Goal: Task Accomplishment & Management: Manage account settings

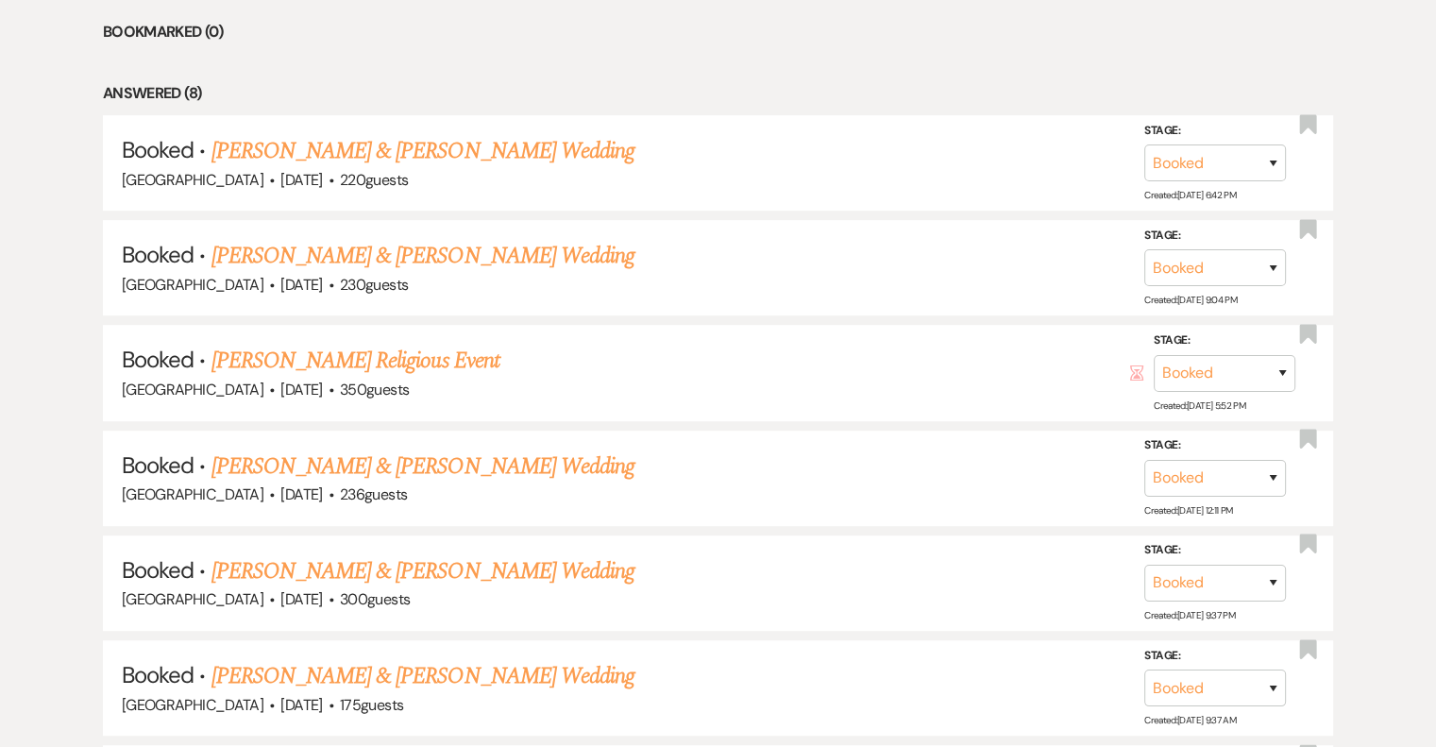
scroll to position [852, 0]
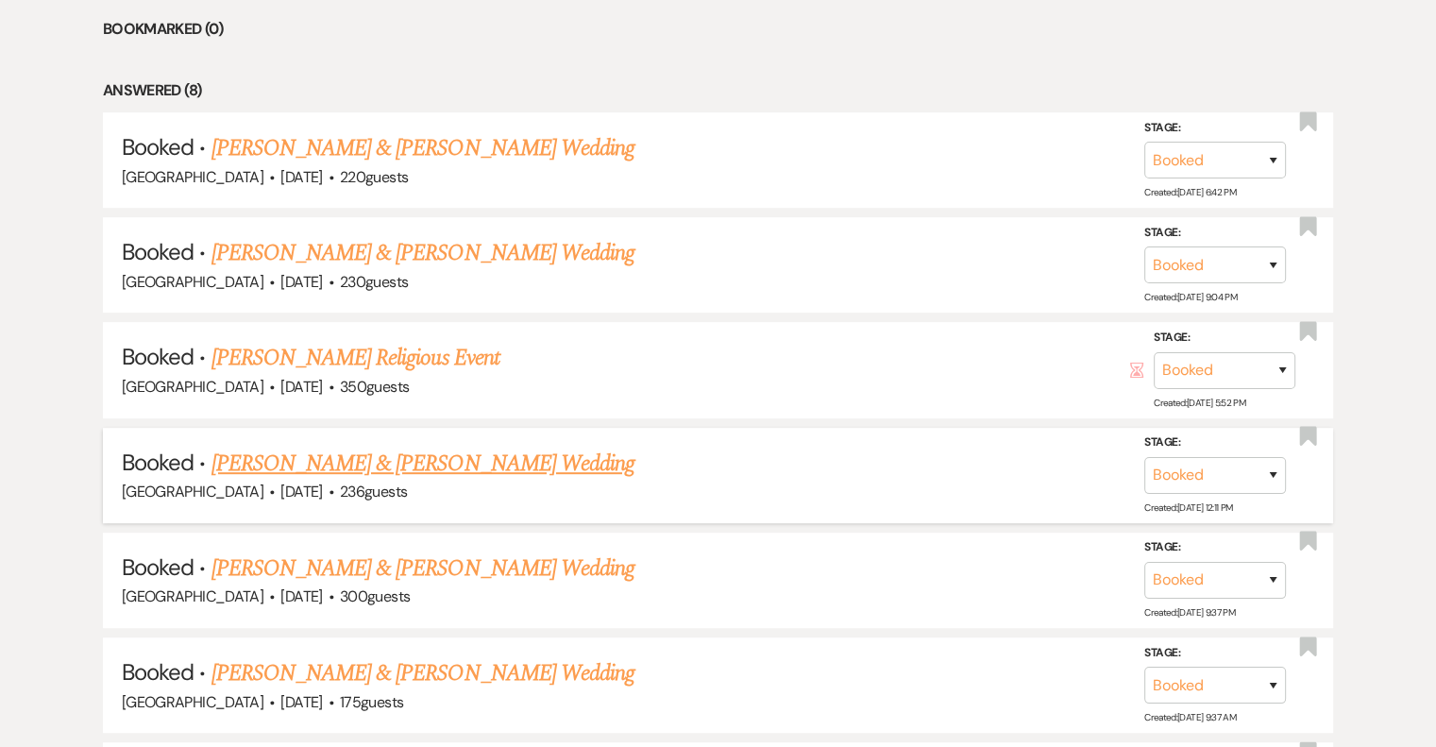
click at [452, 469] on link "[PERSON_NAME] & [PERSON_NAME] Wedding" at bounding box center [422, 464] width 423 height 34
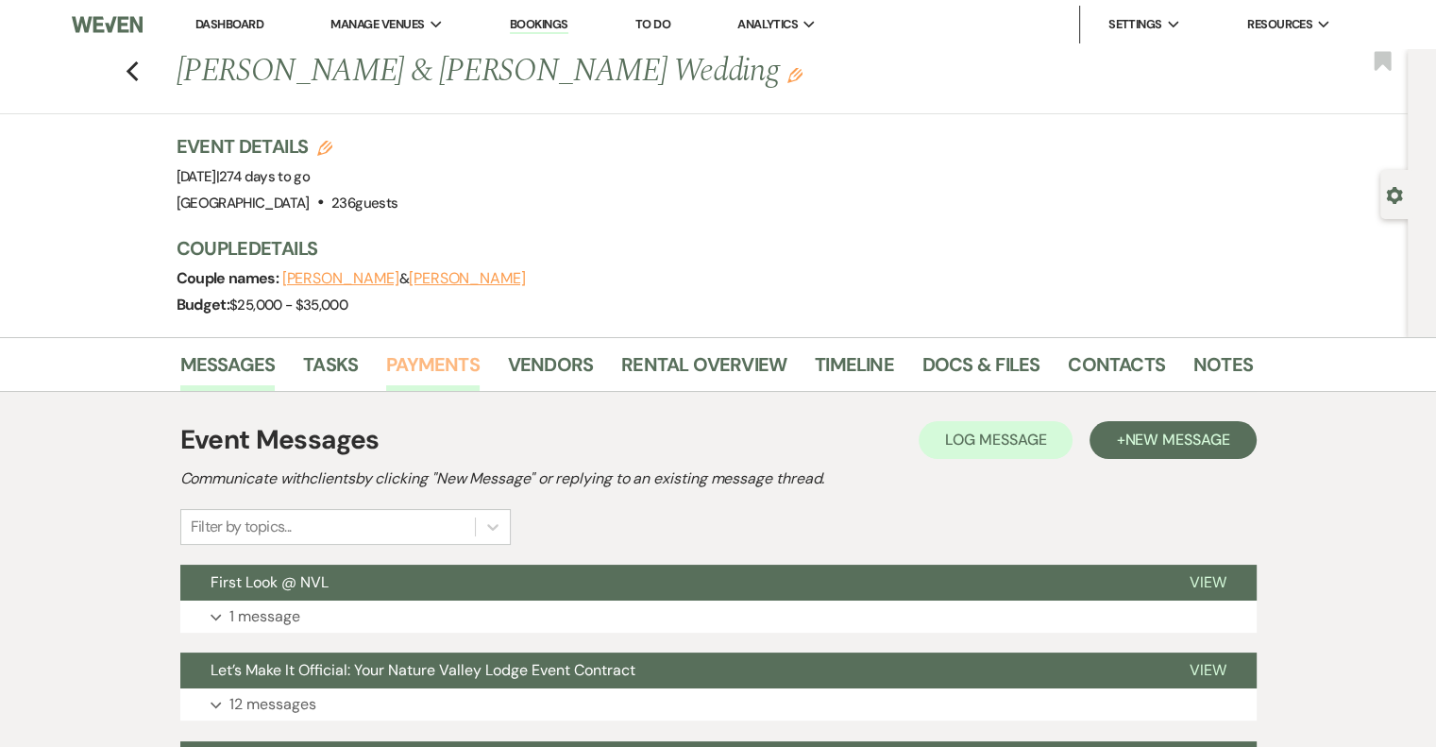
click at [415, 358] on link "Payments" at bounding box center [432, 370] width 93 height 42
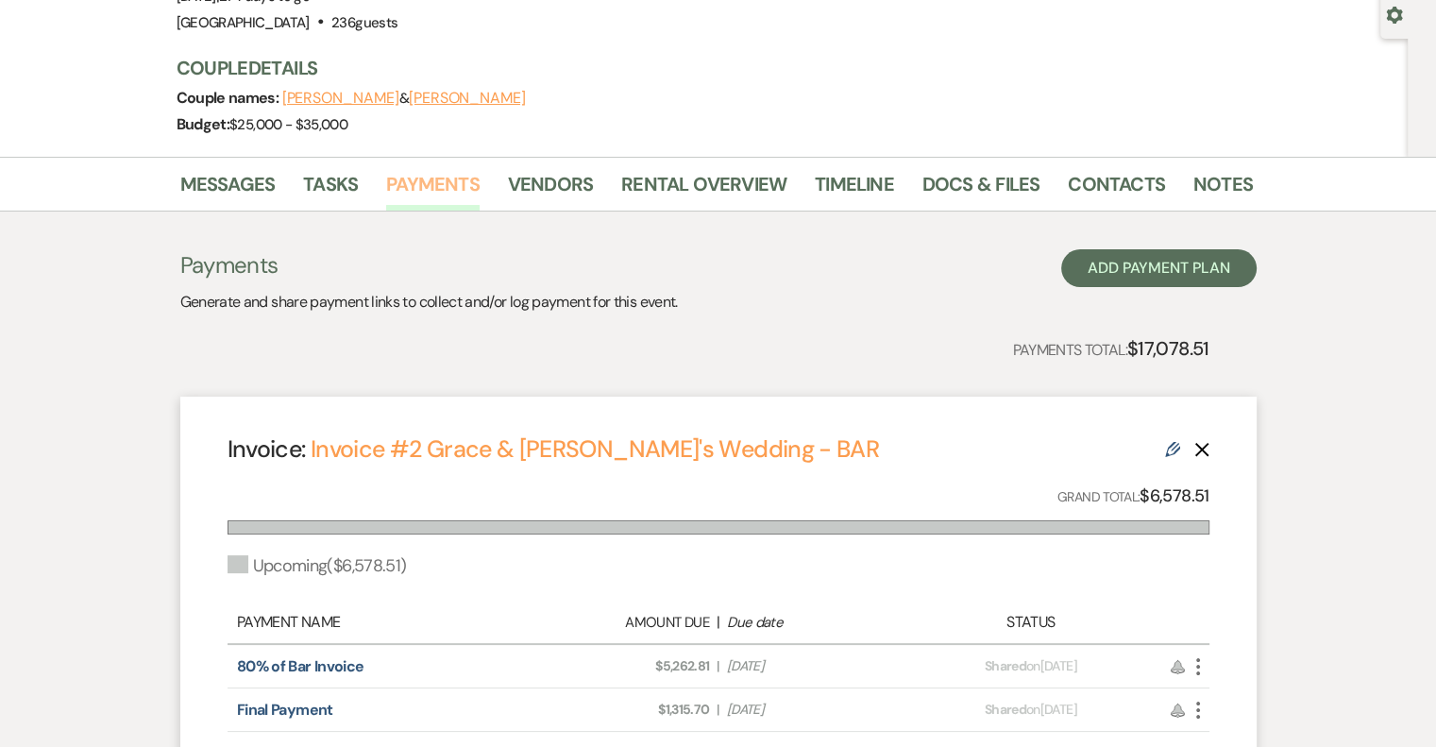
scroll to position [185, 0]
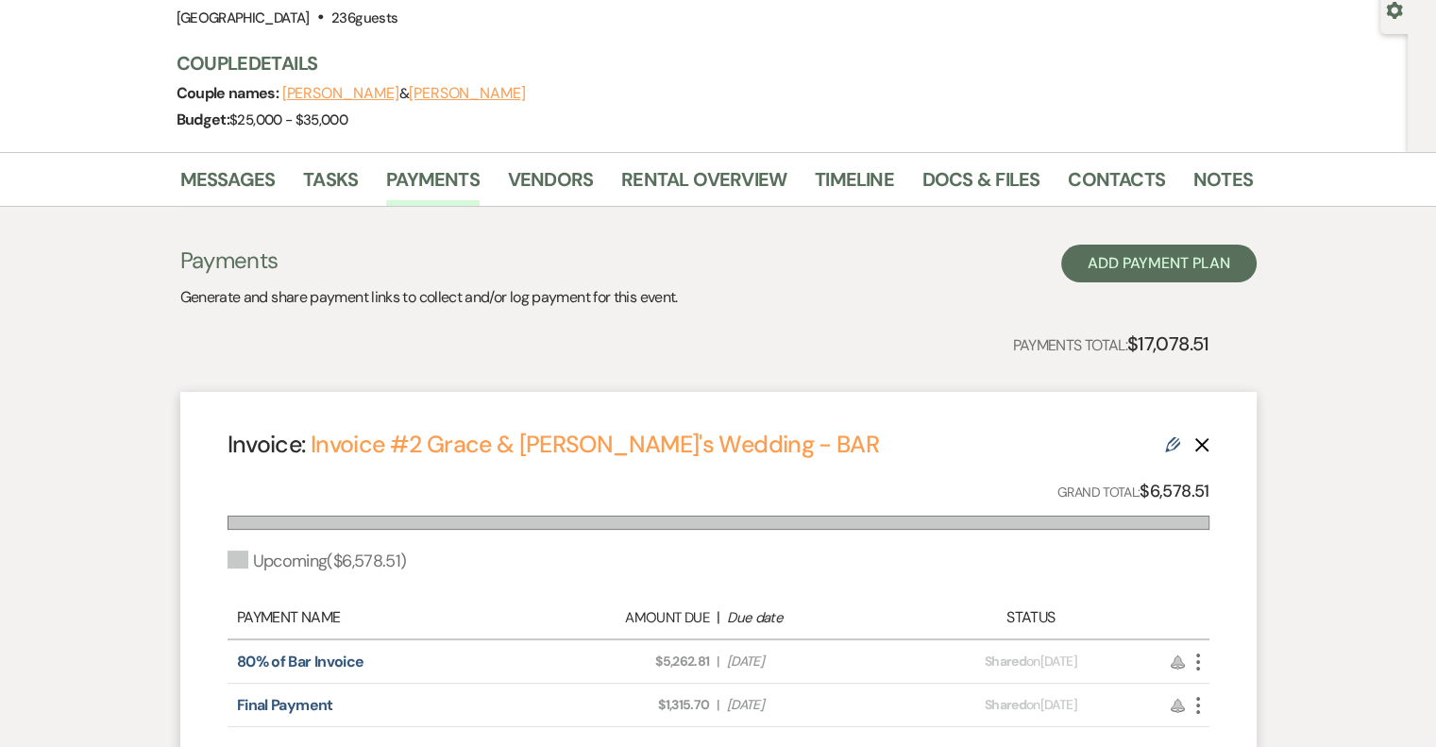
click at [1171, 446] on use at bounding box center [1172, 444] width 15 height 15
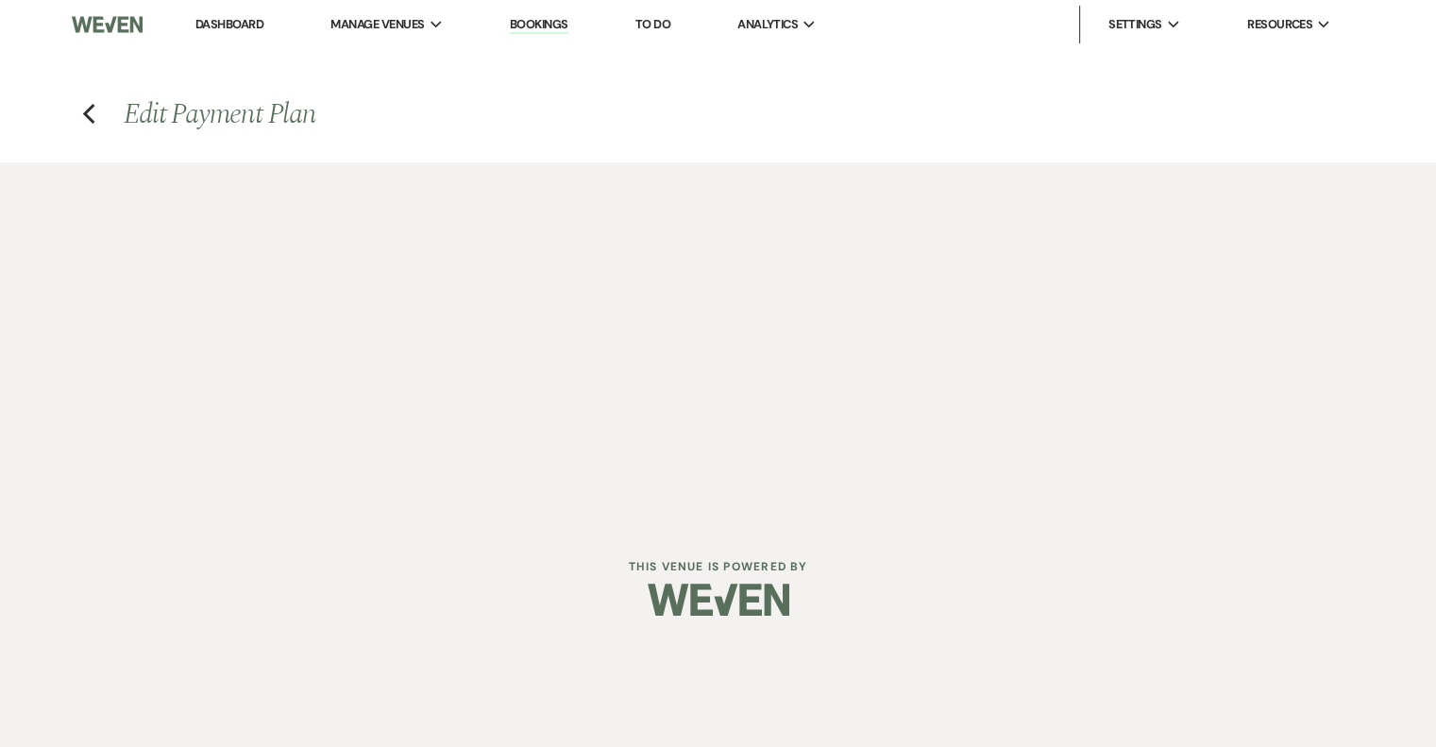
select select "24847"
select select "2"
select select "percentage"
select select "true"
select select "client"
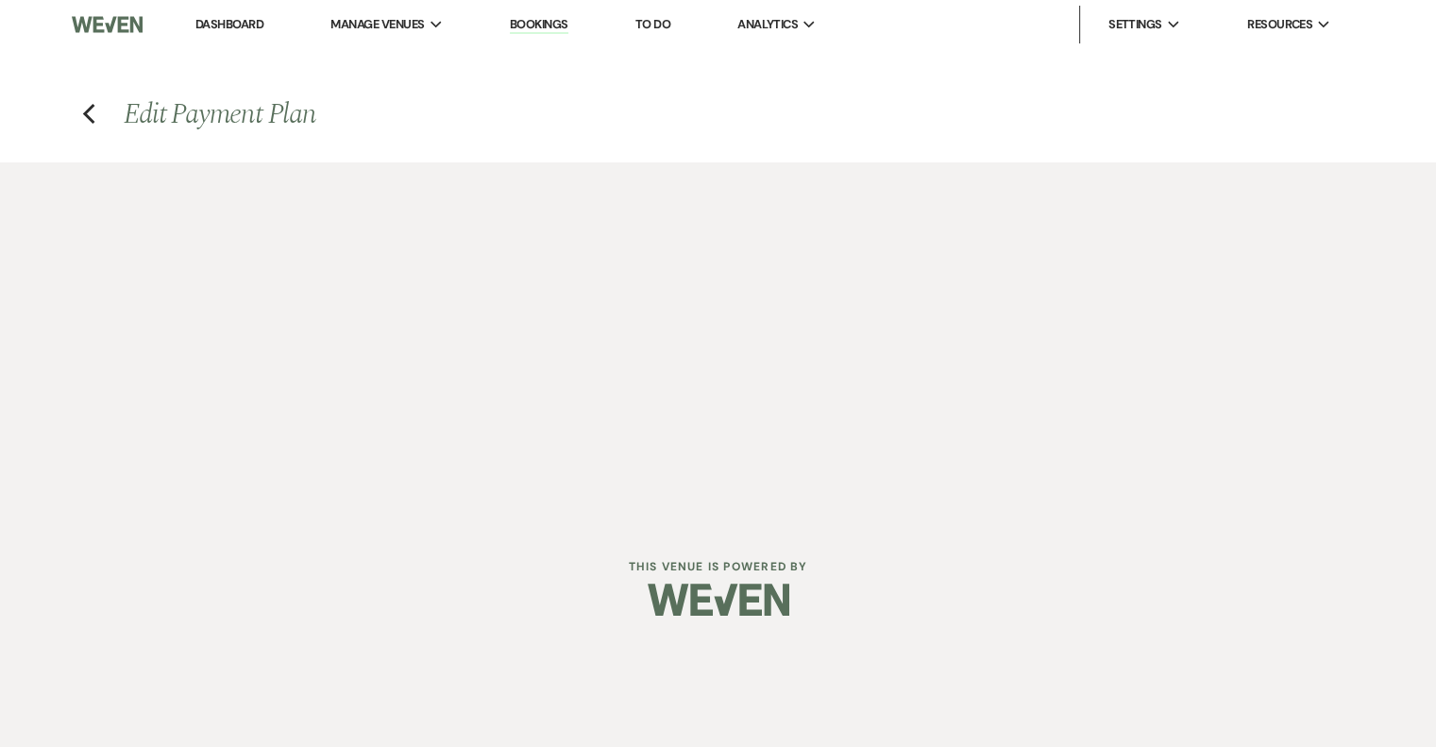
select select "months"
select select "client"
select select "weeks"
select select "client"
select select "days"
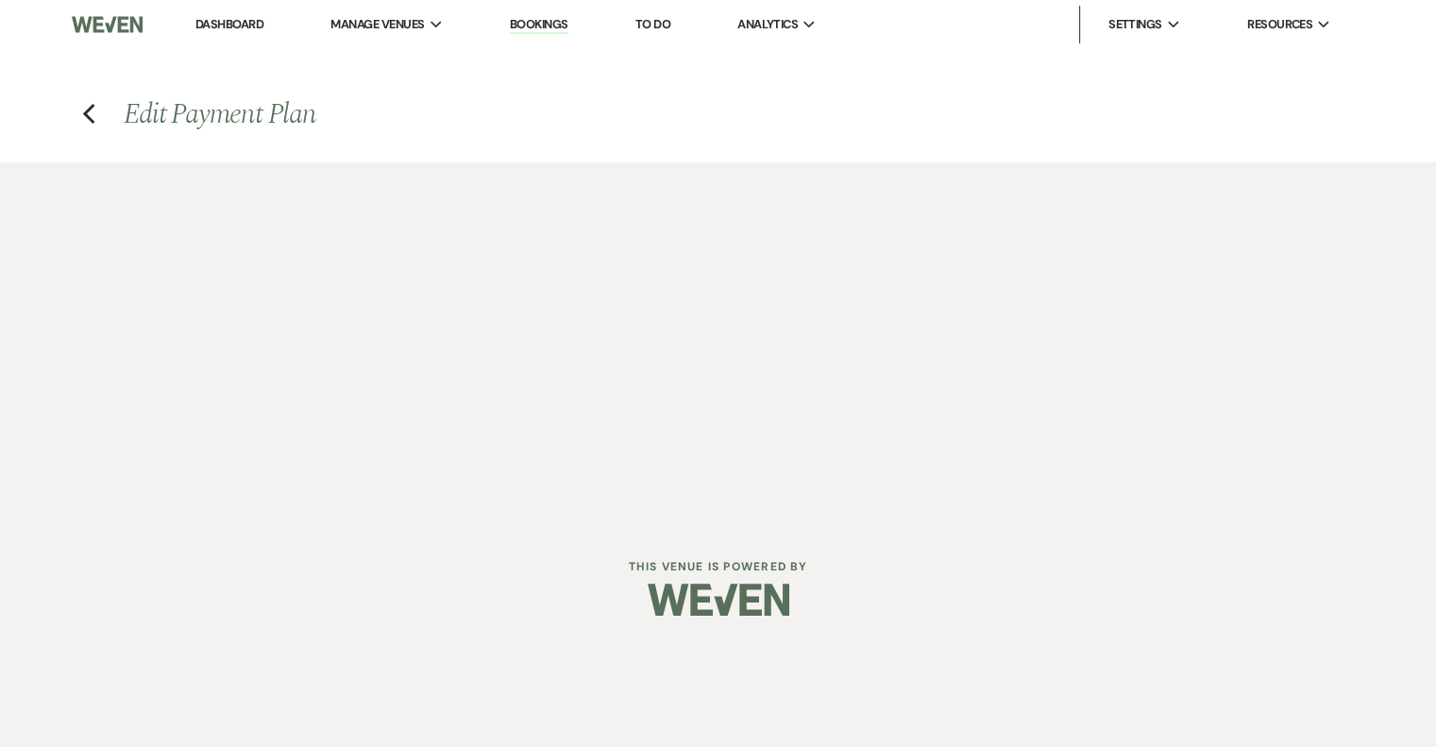
select select "2"
select select "percentage"
select select "true"
select select "client"
select select "months"
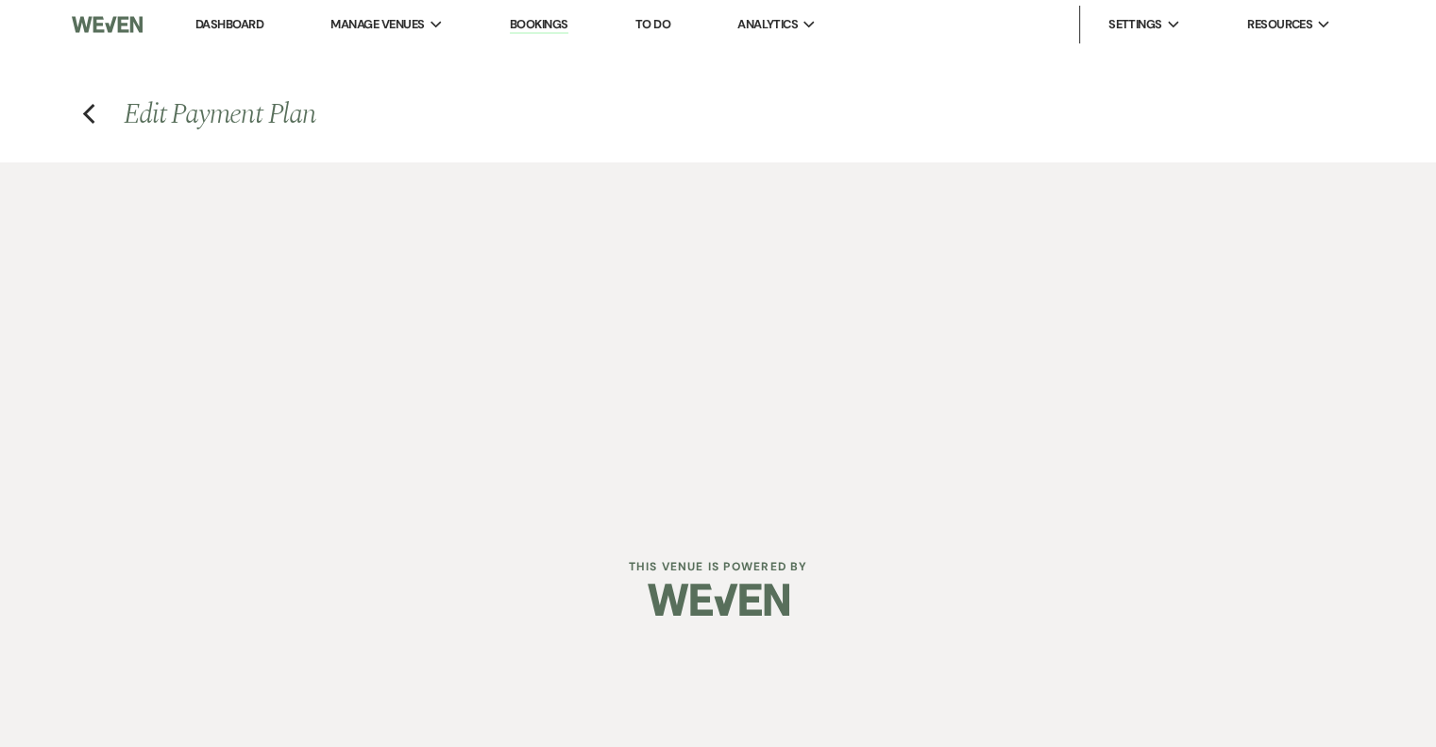
select select "client"
select select "weeks"
select select "client"
select select "days"
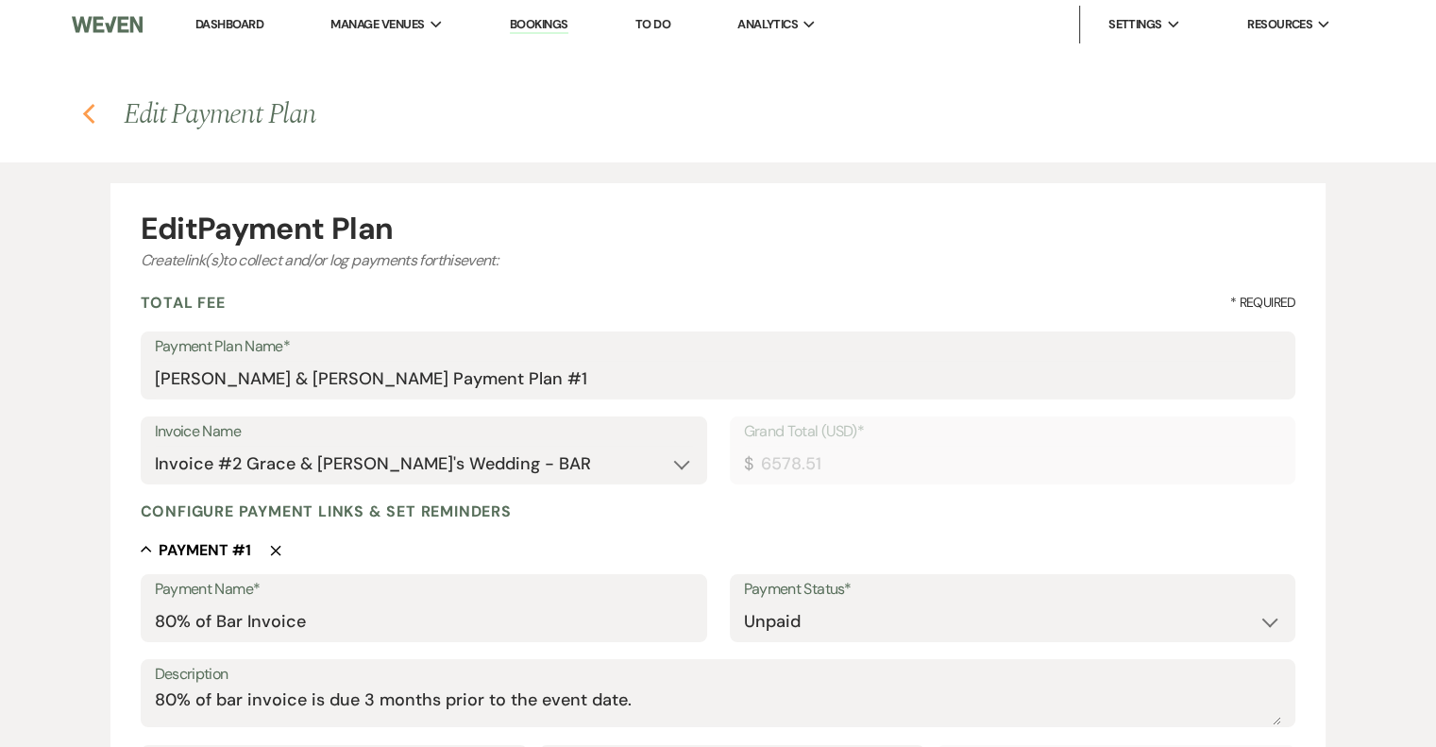
click at [91, 113] on icon "Previous" at bounding box center [89, 114] width 14 height 23
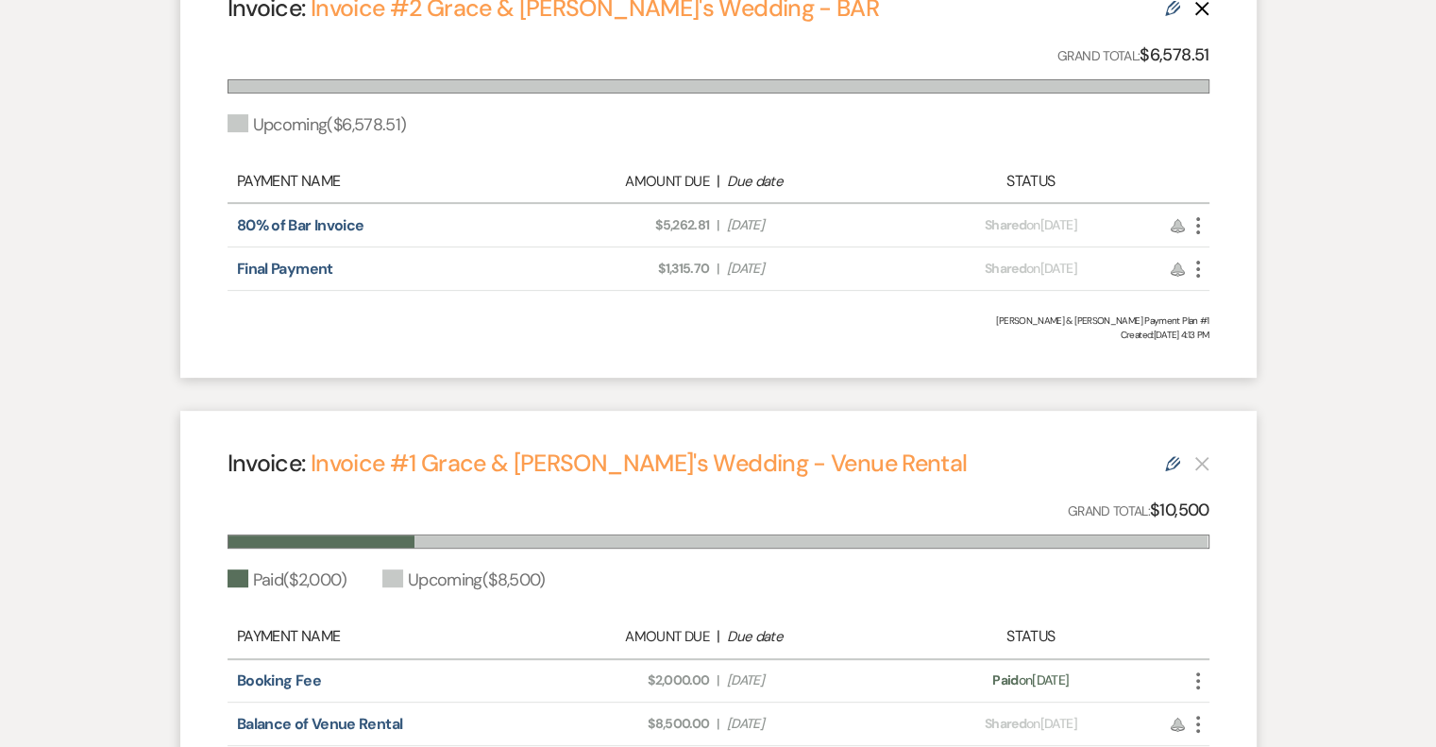
scroll to position [623, 0]
click at [1166, 460] on icon "Edit" at bounding box center [1172, 461] width 15 height 15
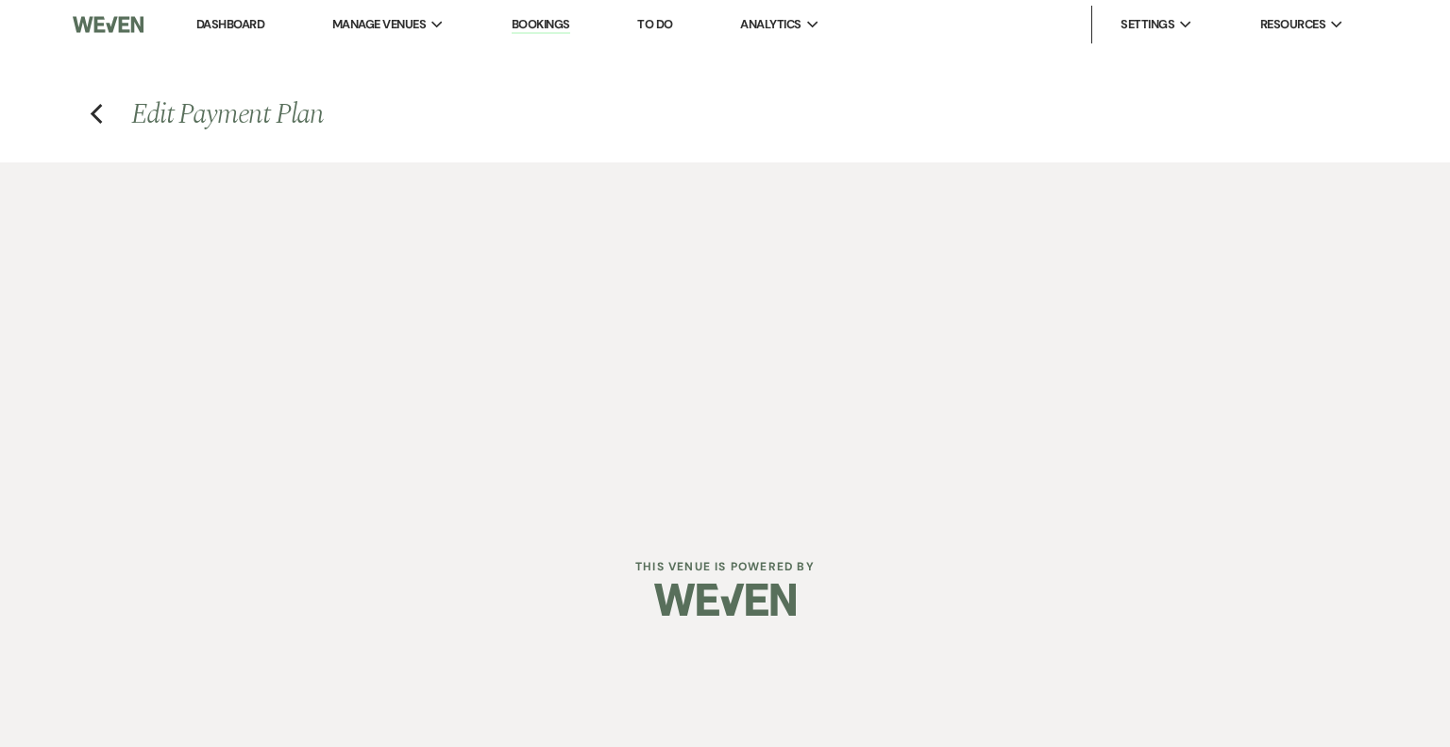
select select "24846"
select select "1"
select select "true"
select select "2"
select select "flat"
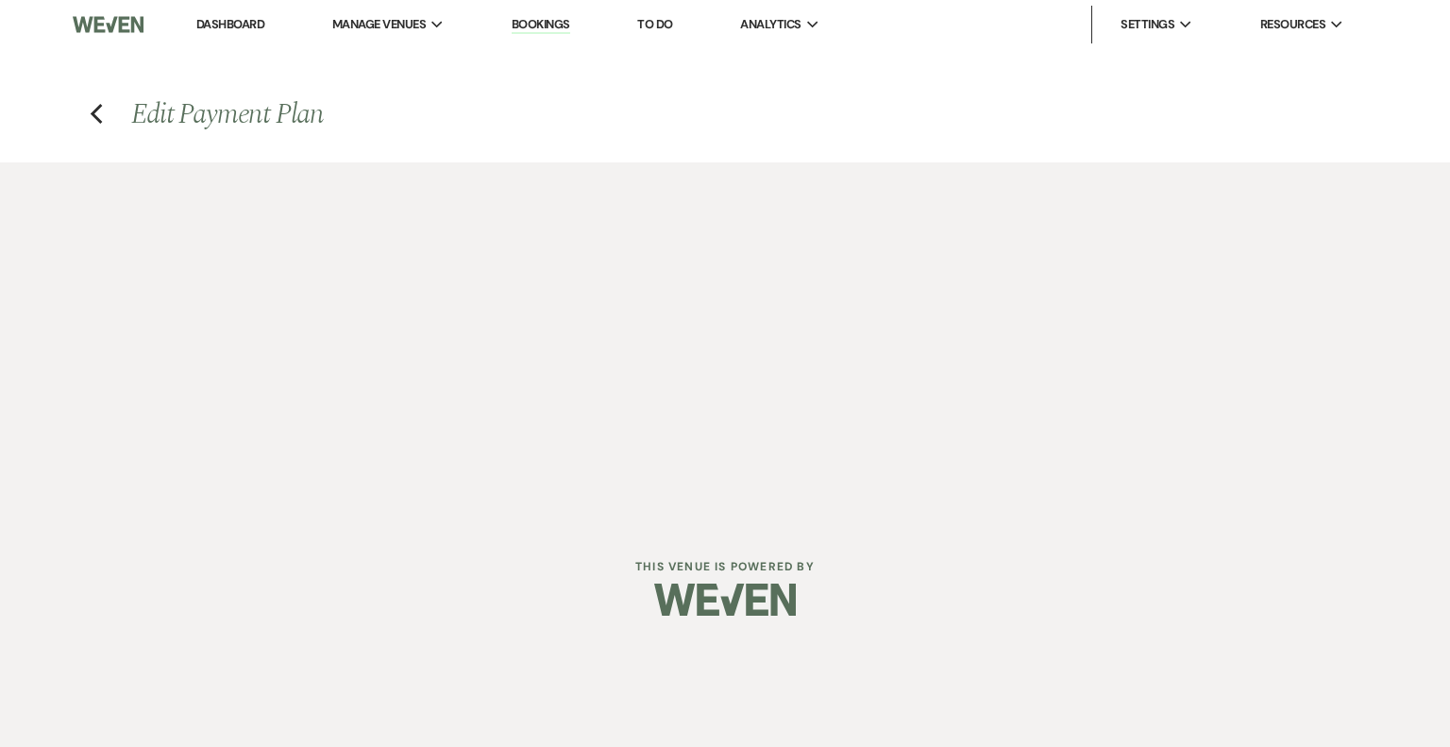
select select "true"
select select "client"
select select "days"
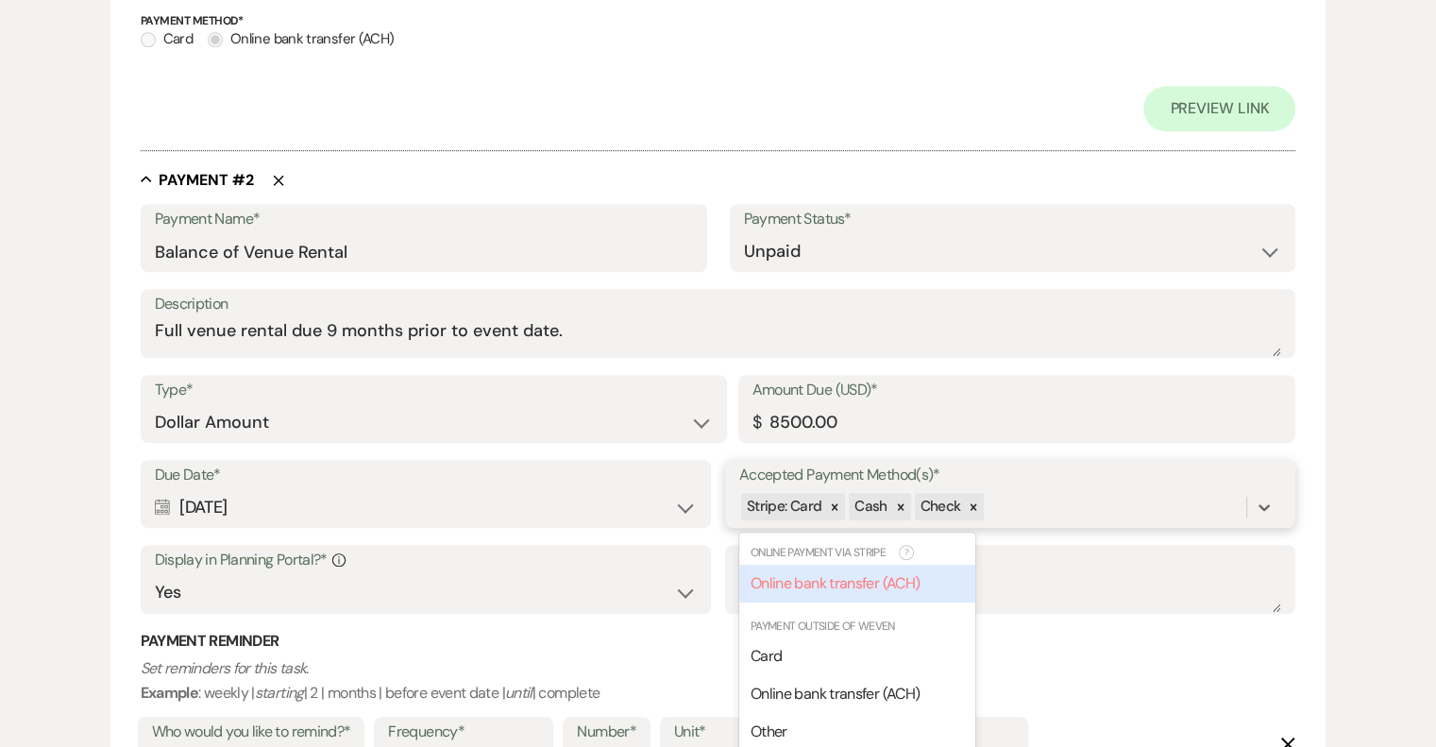
scroll to position [1037, 0]
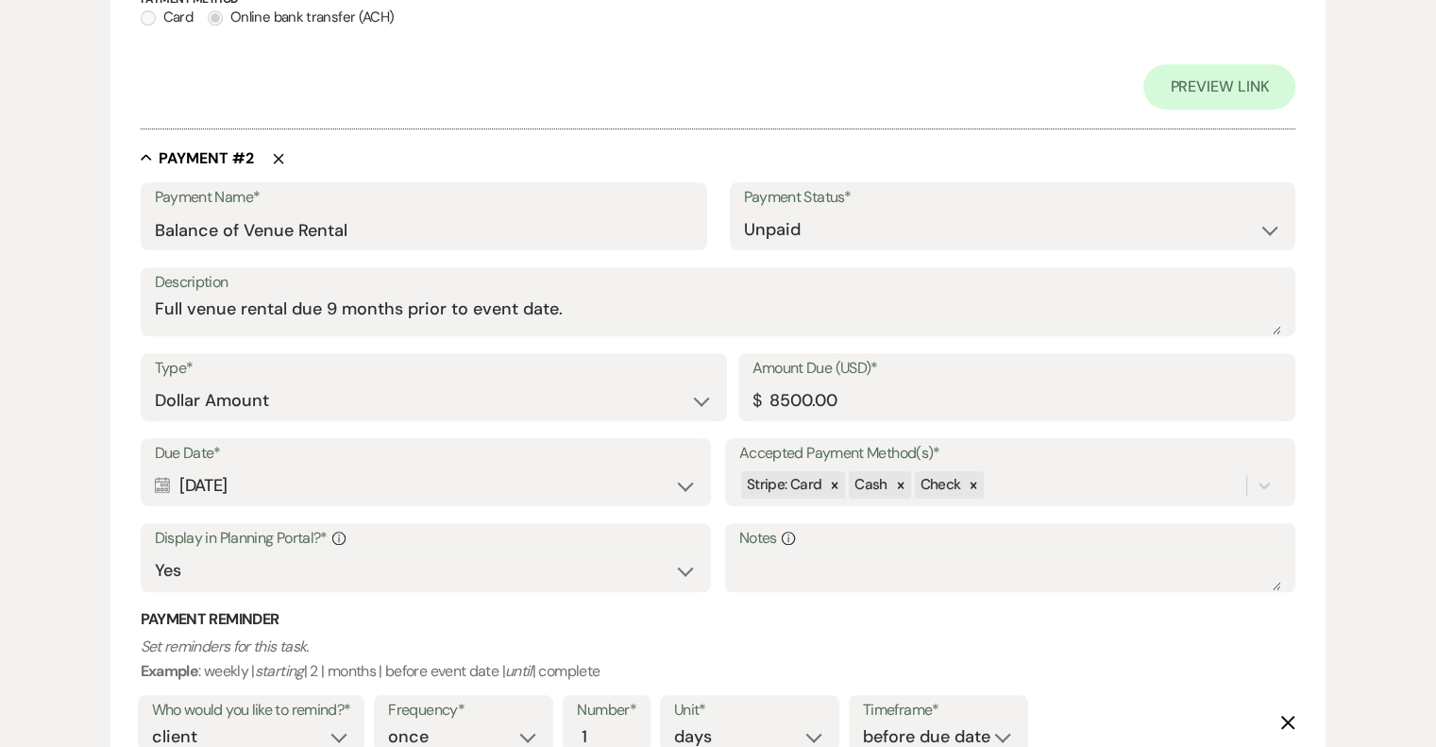
click at [1427, 454] on div "Edit Payment Plan Create link(s) to collect and/or log payments for this event:…" at bounding box center [718, 44] width 1436 height 1839
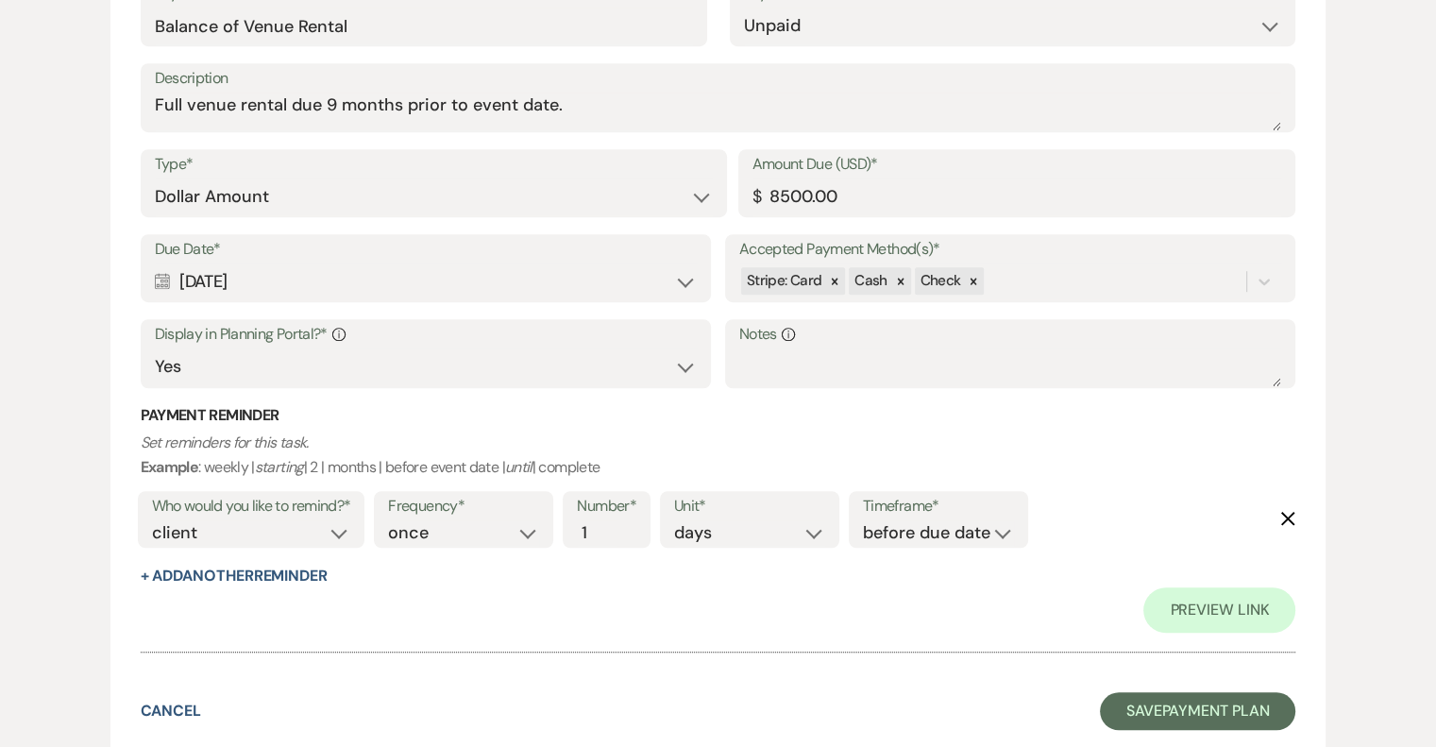
scroll to position [1374, 0]
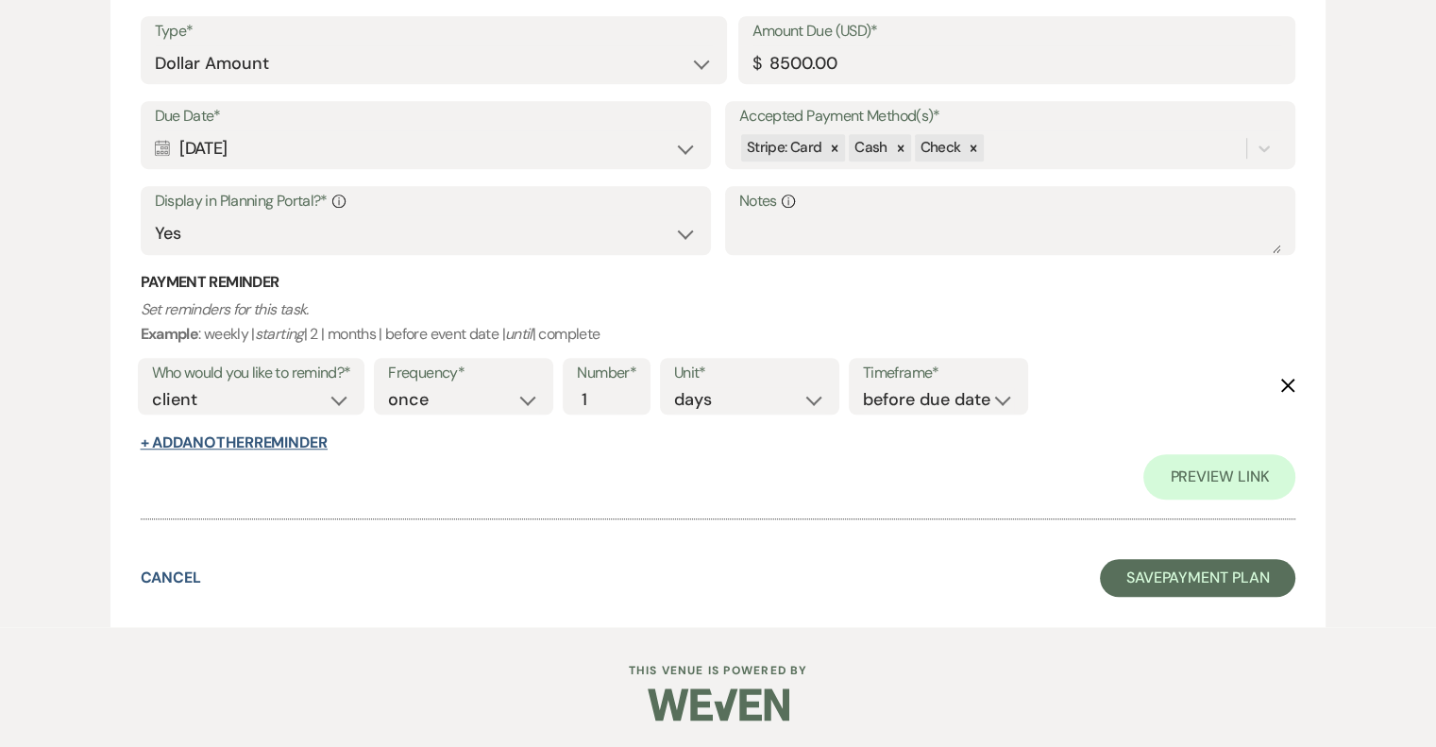
click at [304, 441] on button "+ Add Another Reminder" at bounding box center [234, 442] width 187 height 15
select select "client"
select select "days"
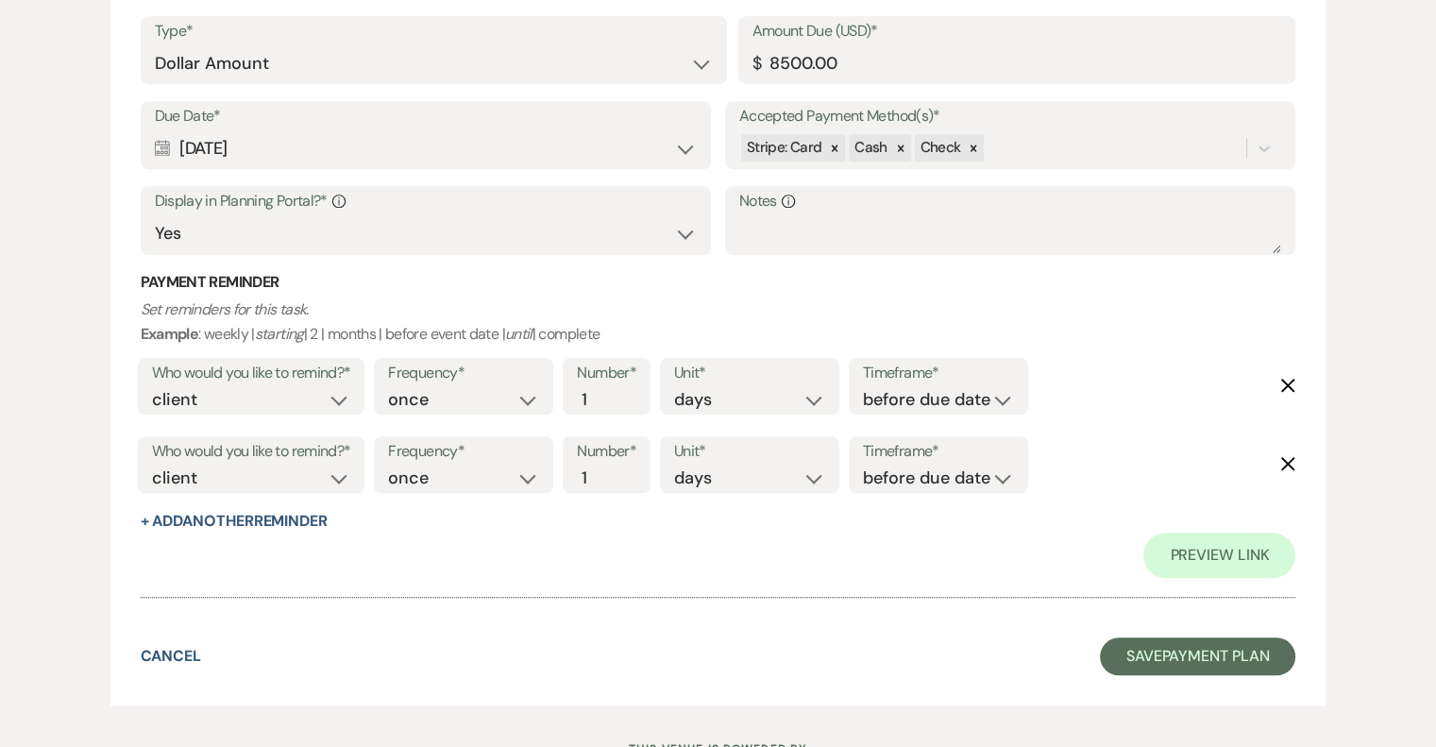
click at [1289, 456] on icon "Delete" at bounding box center [1287, 463] width 15 height 15
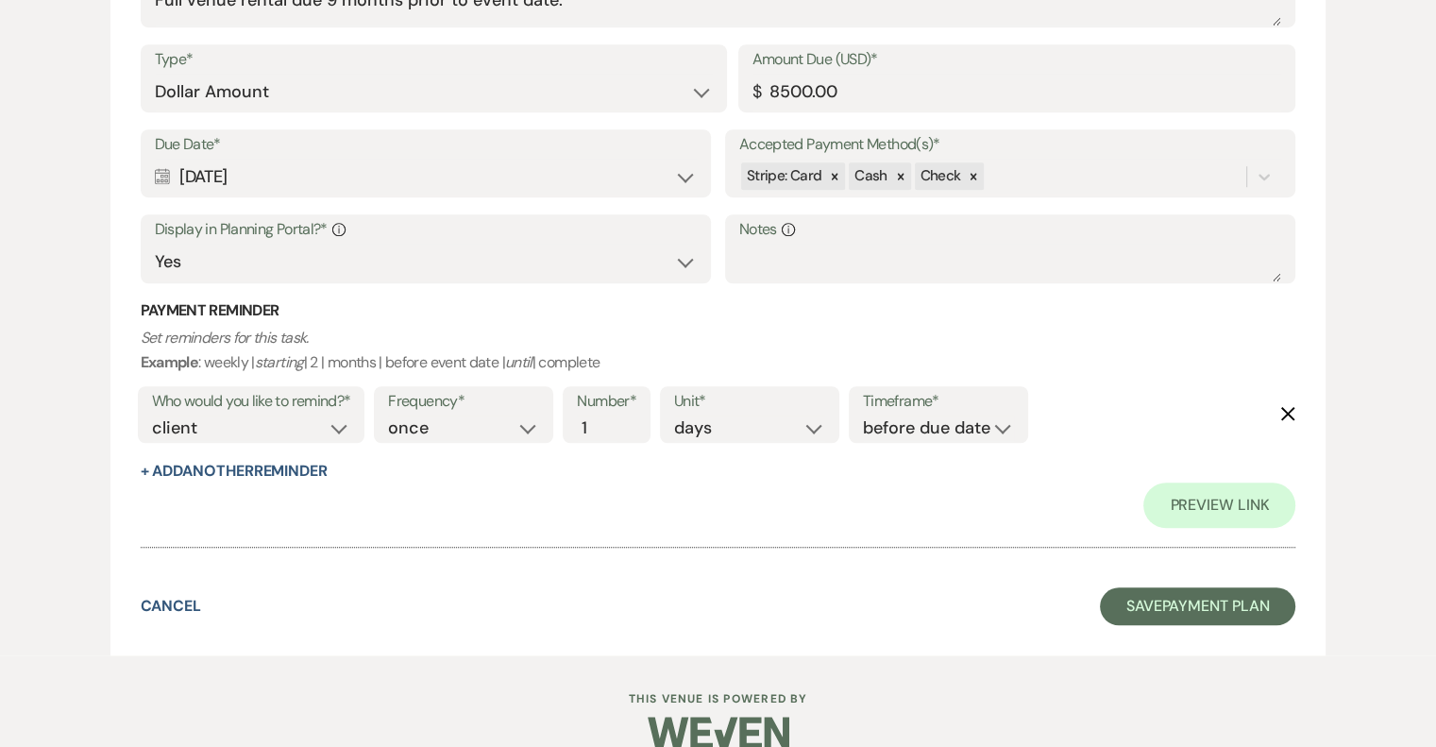
scroll to position [1343, 0]
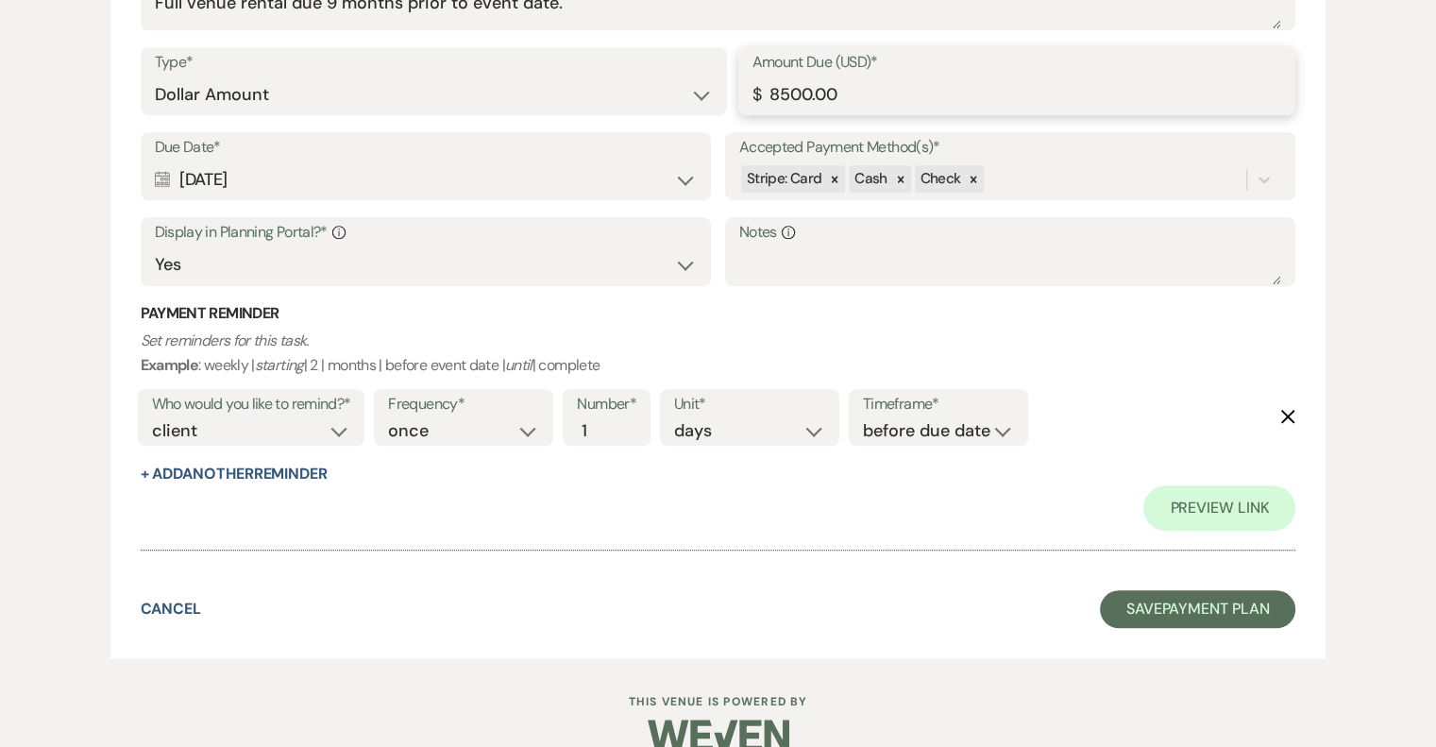
click at [798, 93] on input "8500.00" at bounding box center [1017, 94] width 530 height 37
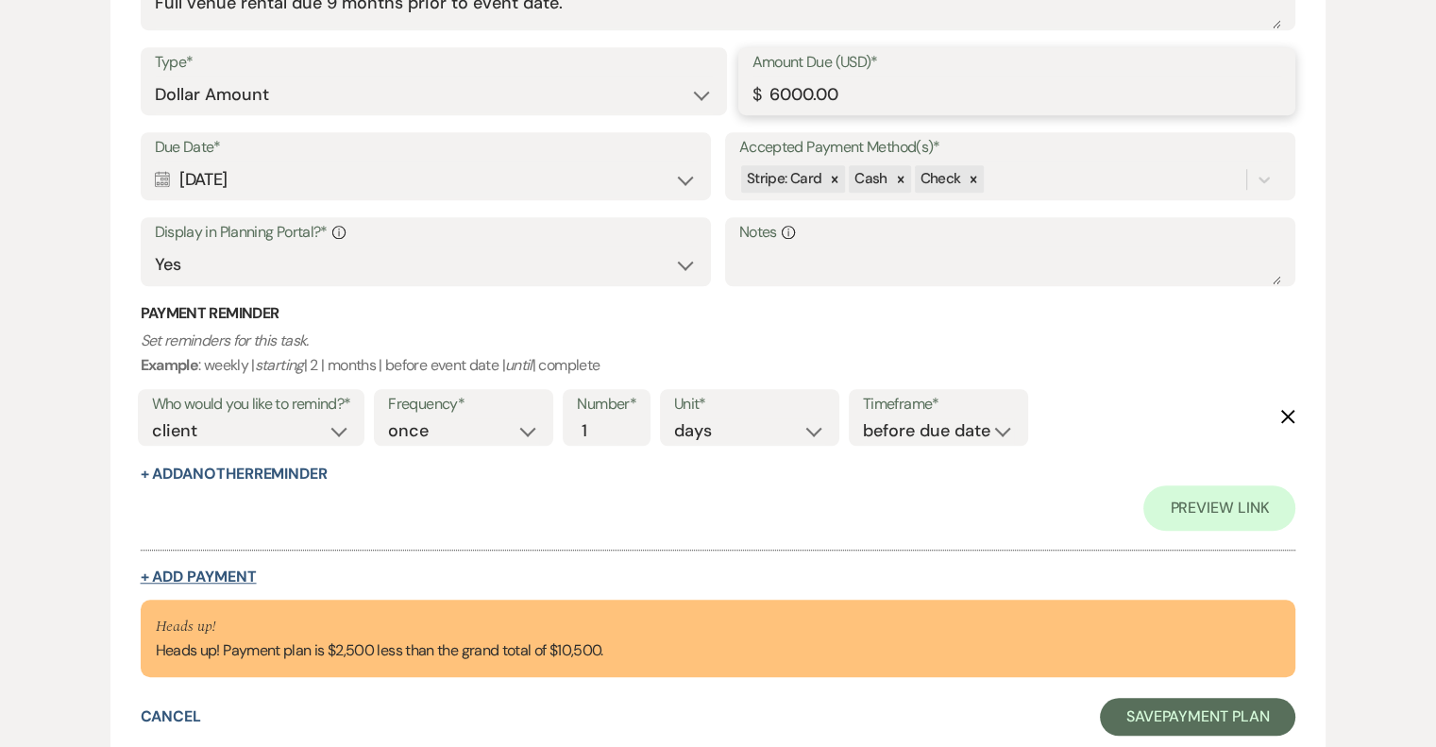
type input "6000.00"
click at [211, 571] on button "+ Add Payment" at bounding box center [199, 576] width 116 height 15
select select "2"
select select "flat"
select select "true"
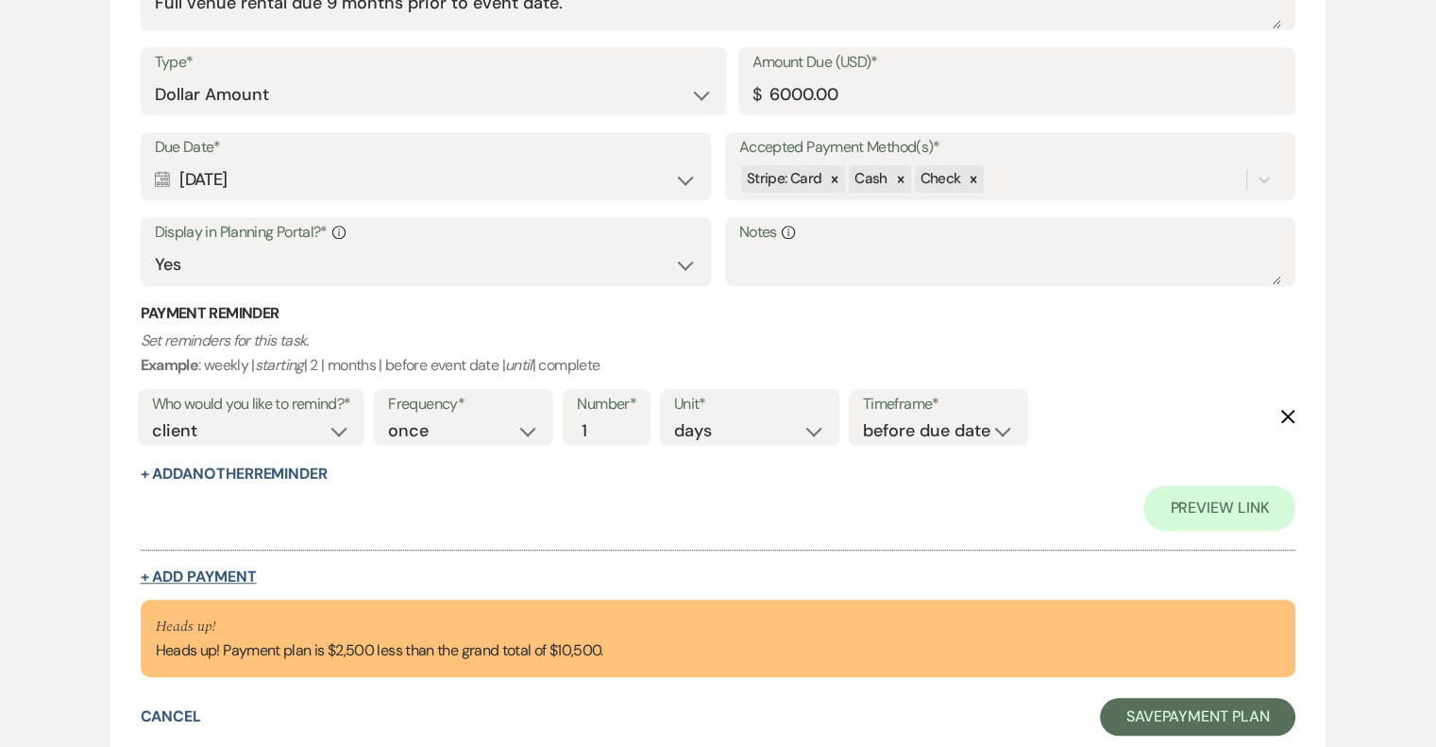
select select "client"
select select "weeks"
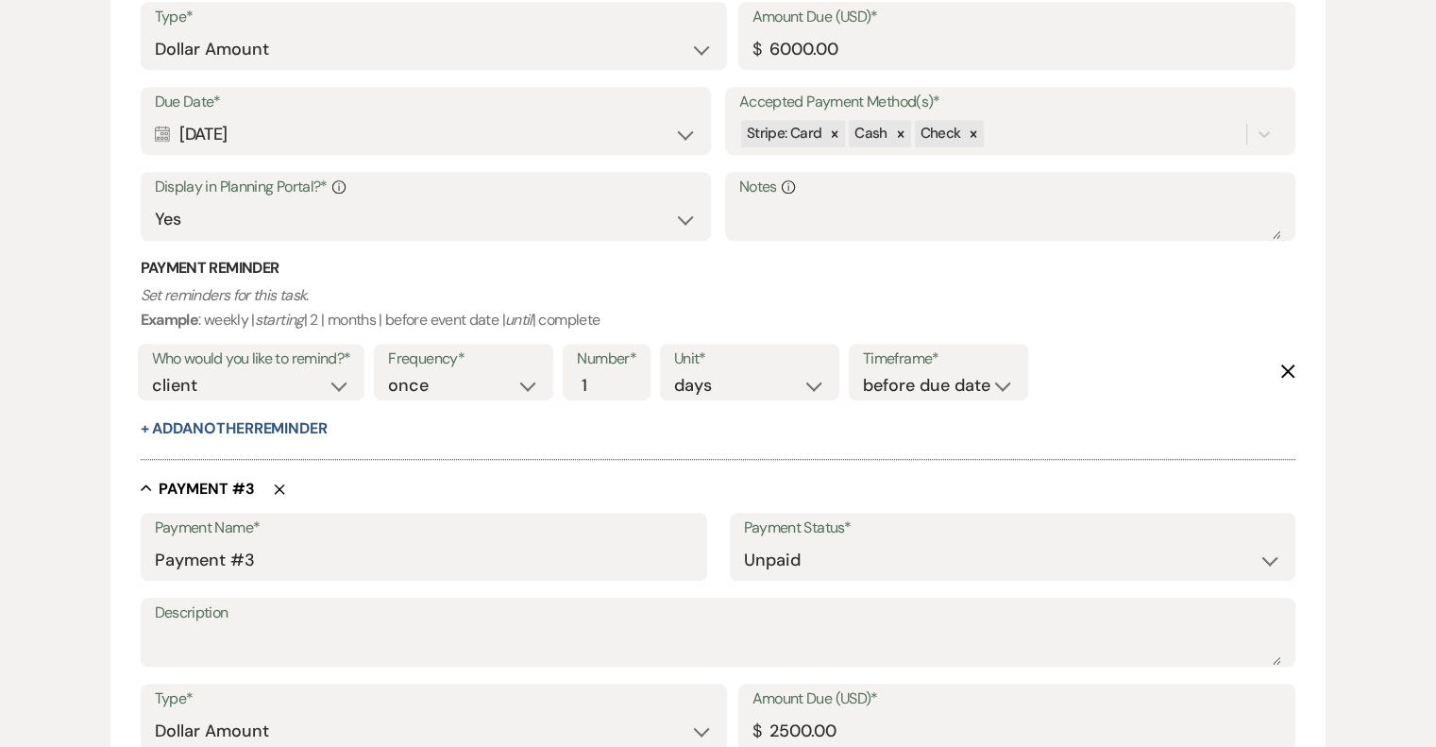
scroll to position [1298, 0]
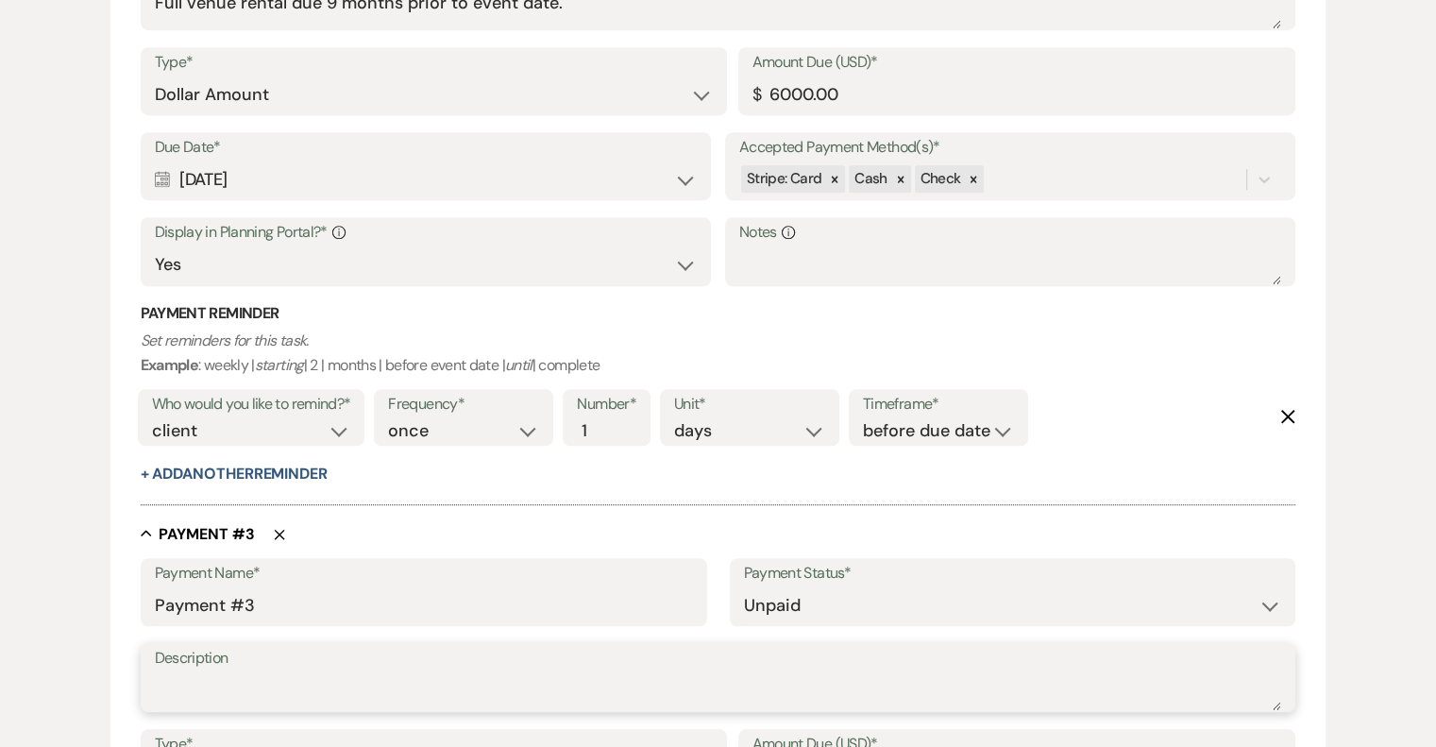
click at [374, 672] on textarea "Description" at bounding box center [718, 691] width 1127 height 38
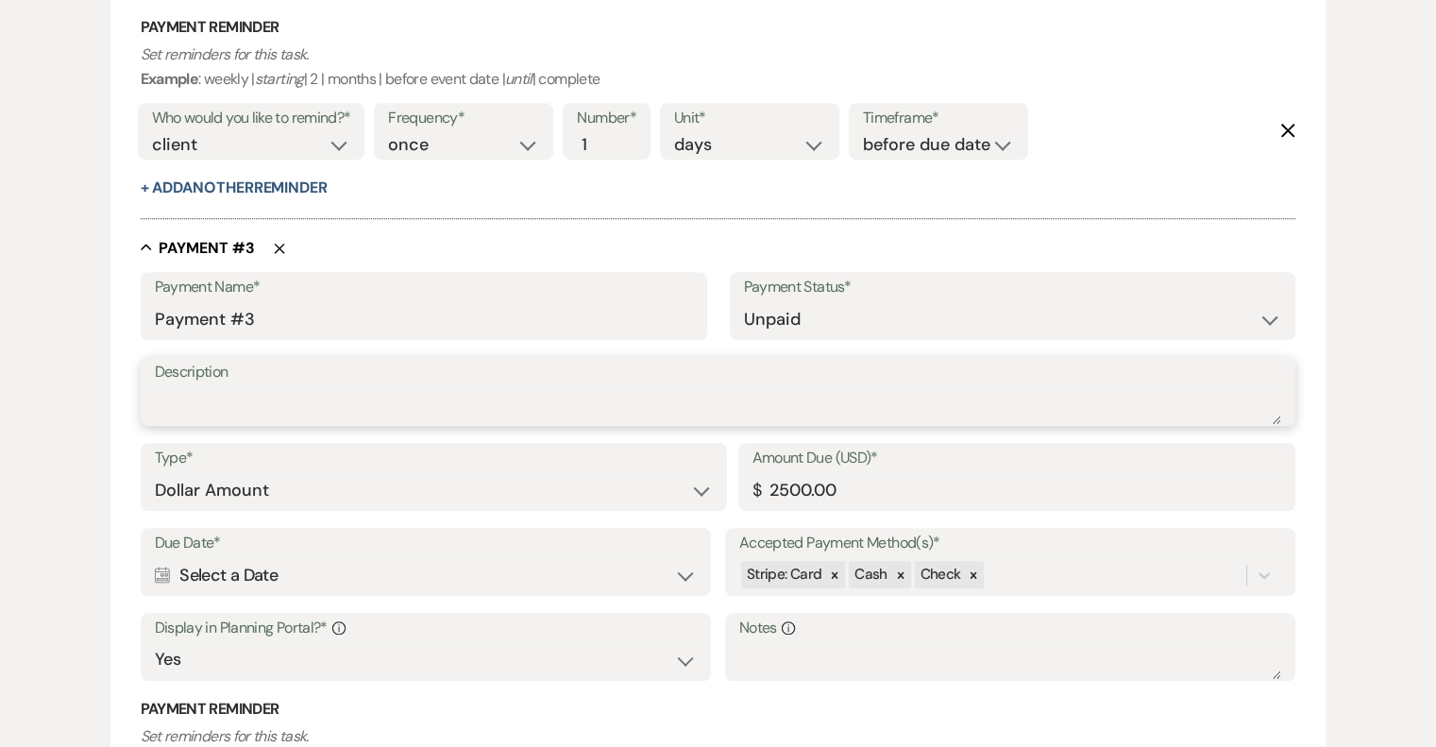
scroll to position [1585, 0]
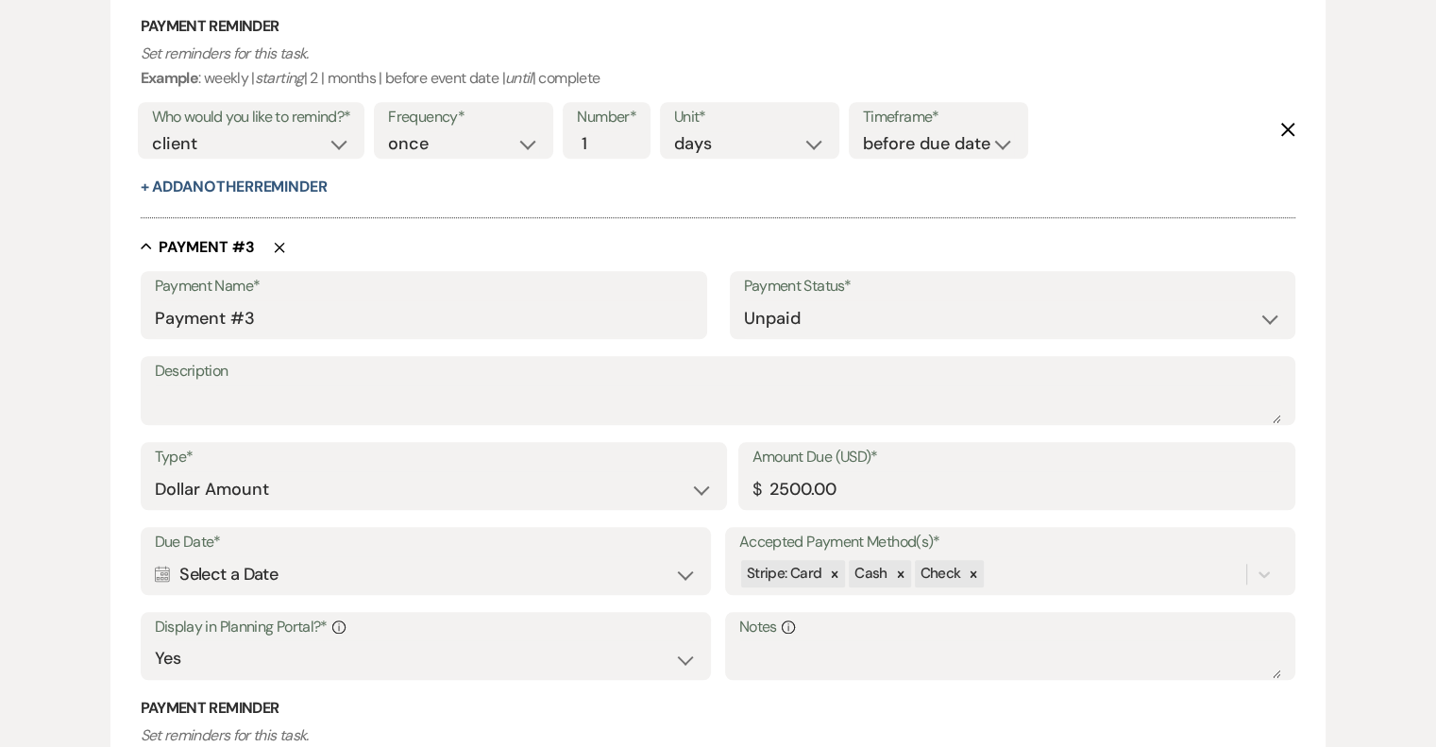
click at [683, 574] on div "Calendar Select a Date Expand" at bounding box center [426, 574] width 543 height 37
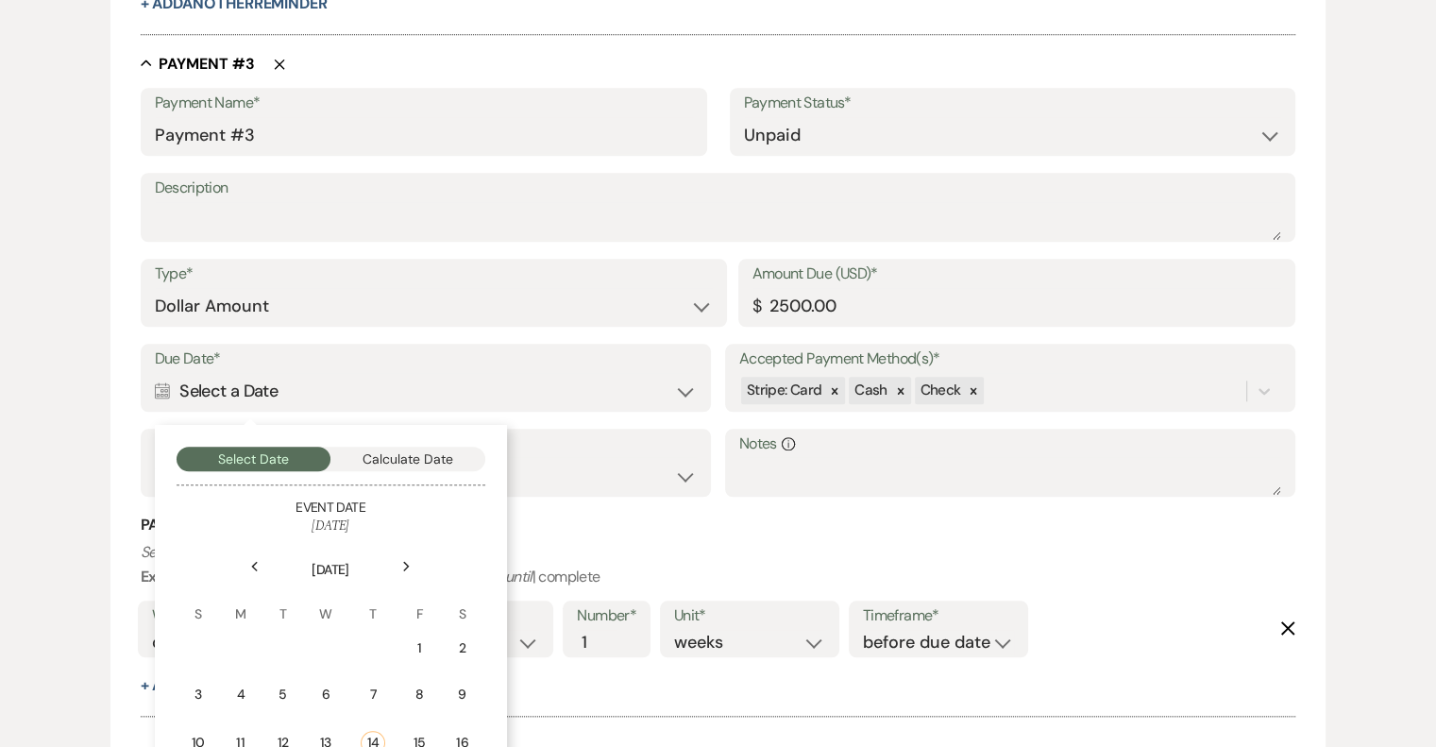
scroll to position [1773, 0]
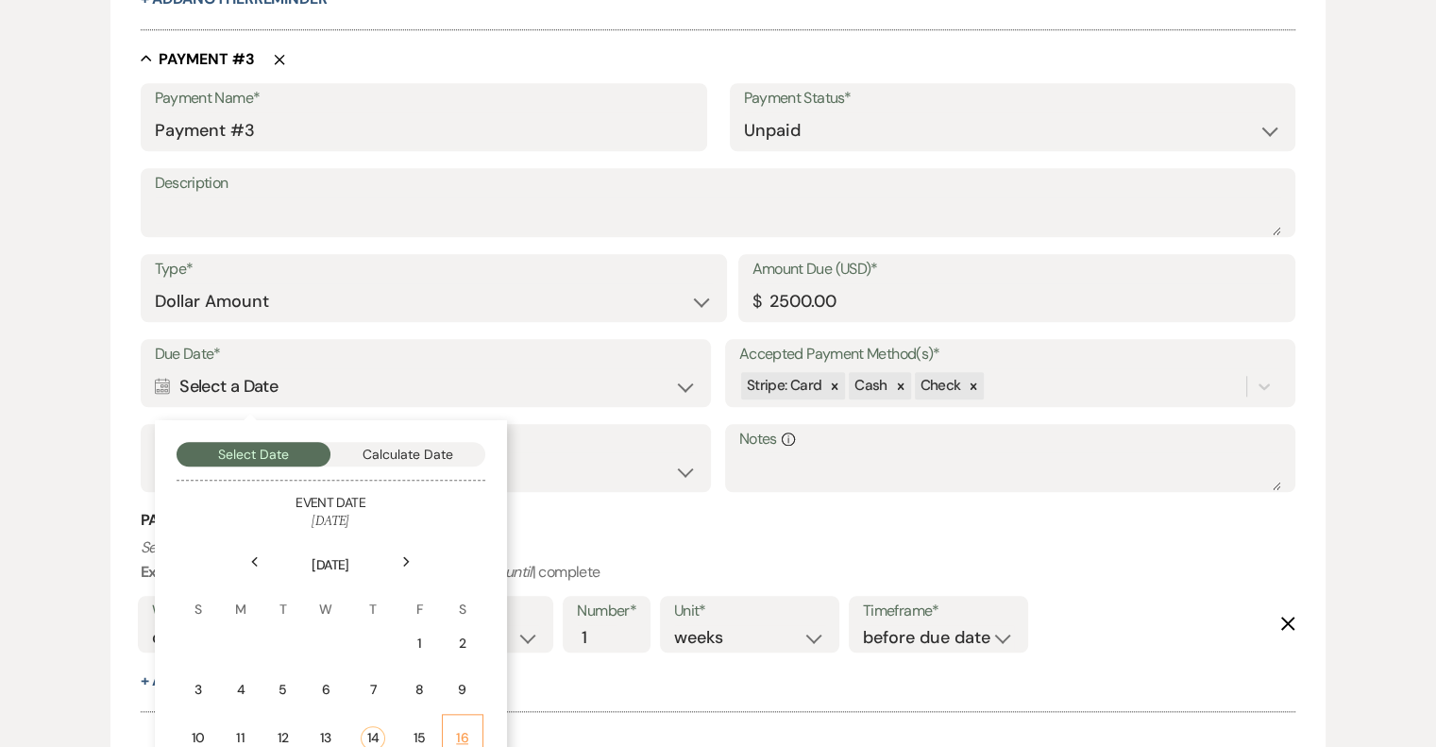
click at [461, 729] on div "16" at bounding box center [462, 738] width 17 height 20
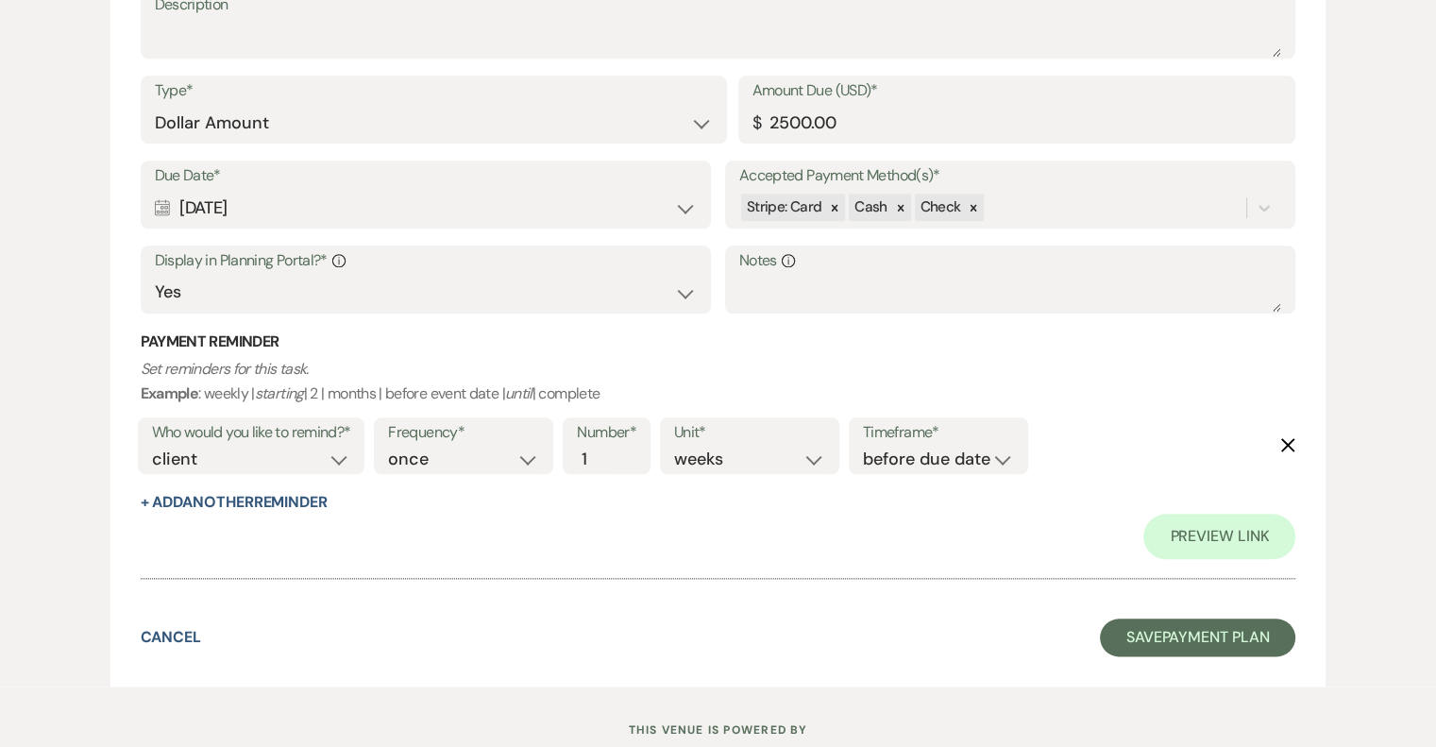
scroll to position [2102, 0]
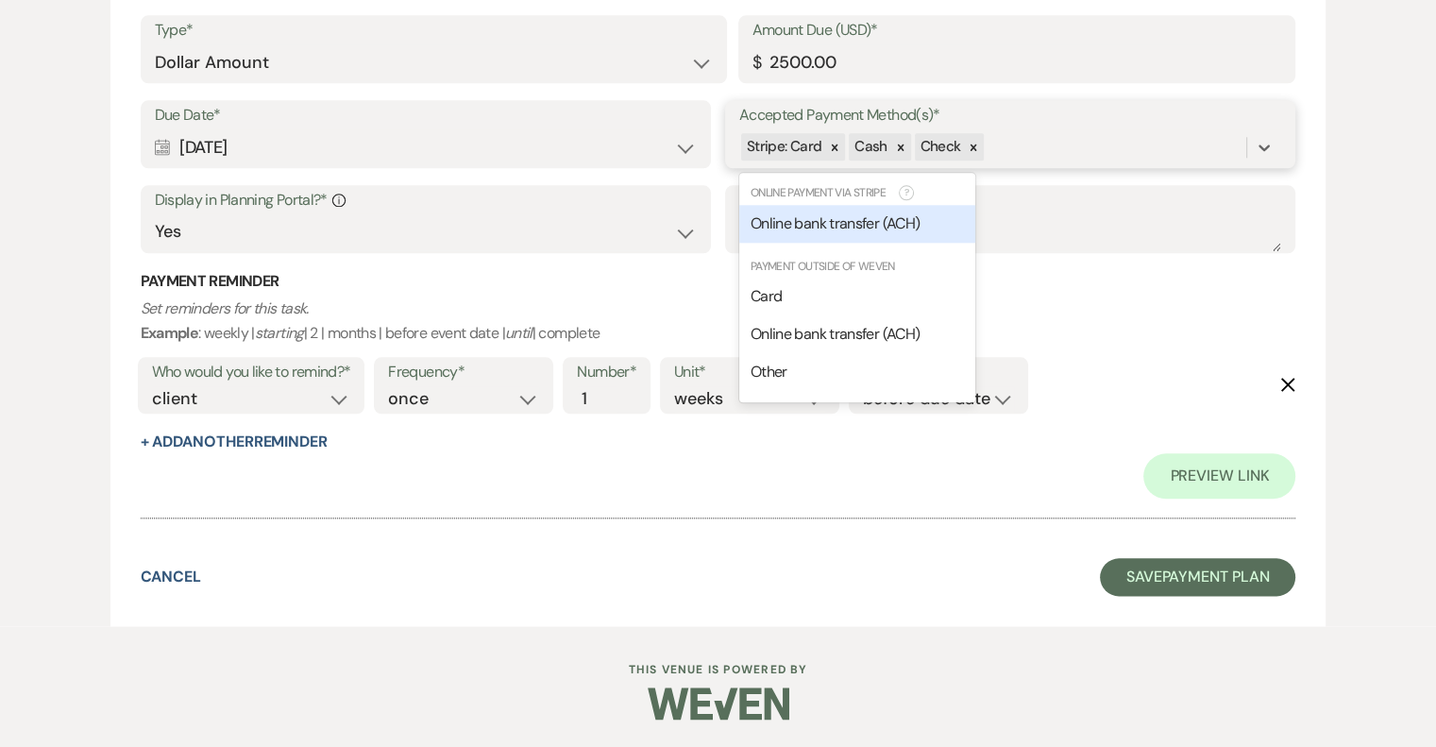
click at [846, 227] on span "Online bank transfer (ACH)" at bounding box center [834, 223] width 169 height 20
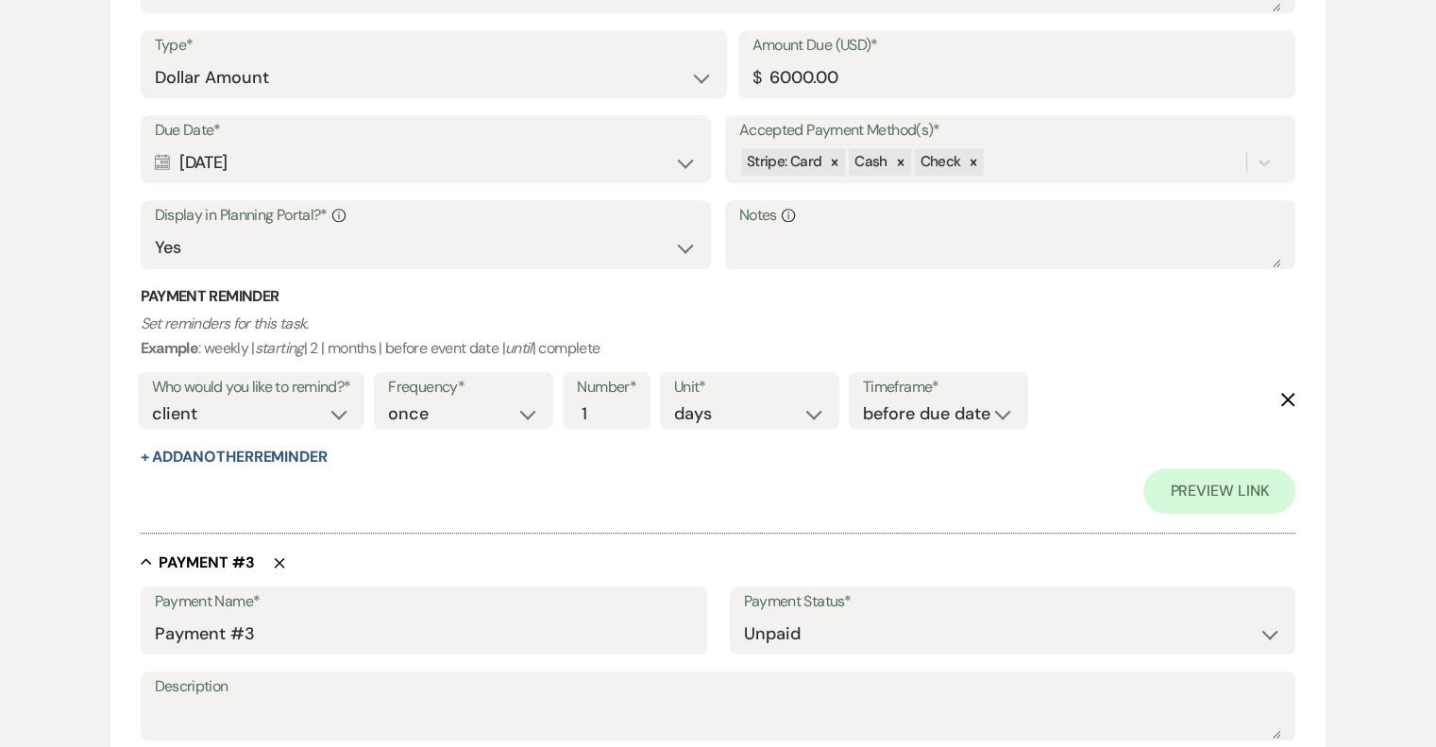
scroll to position [1319, 0]
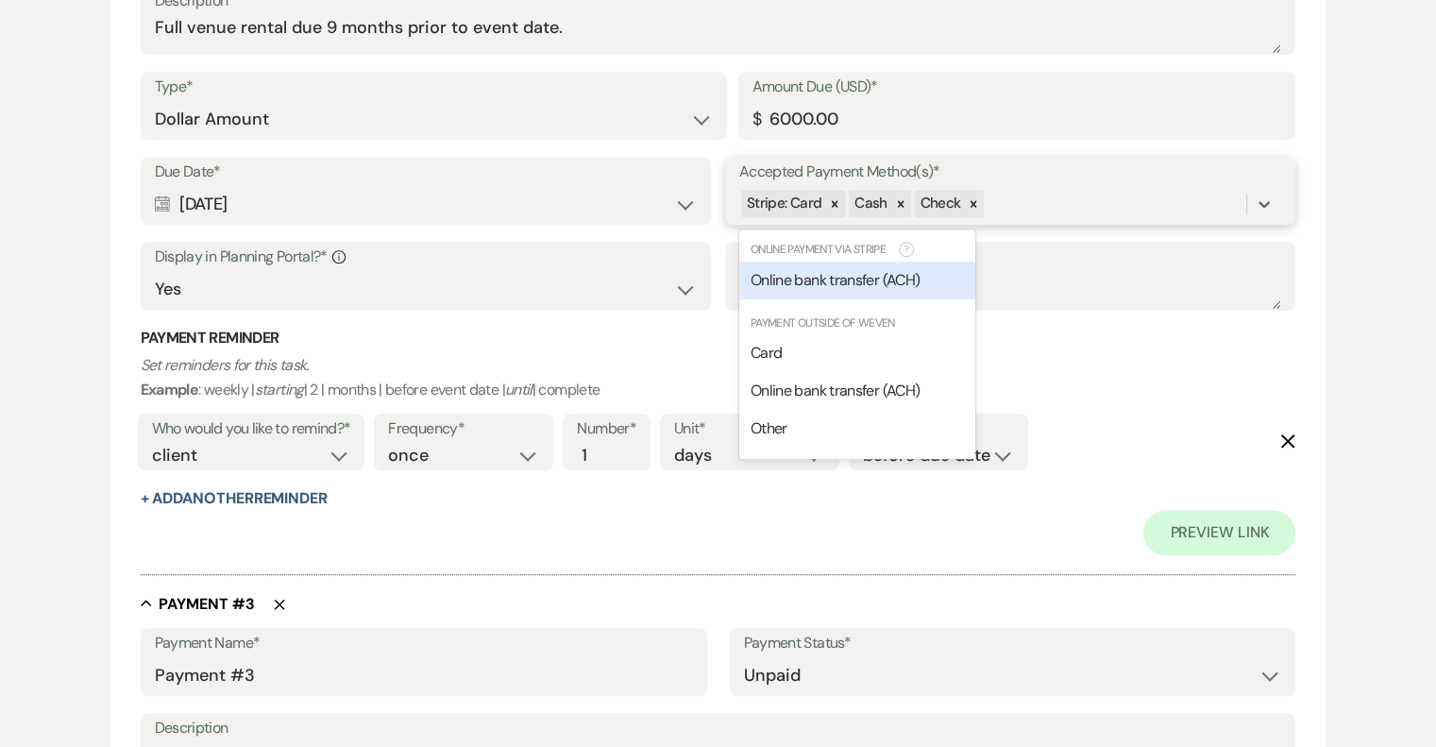
click at [868, 270] on span "Online bank transfer (ACH)" at bounding box center [834, 280] width 169 height 20
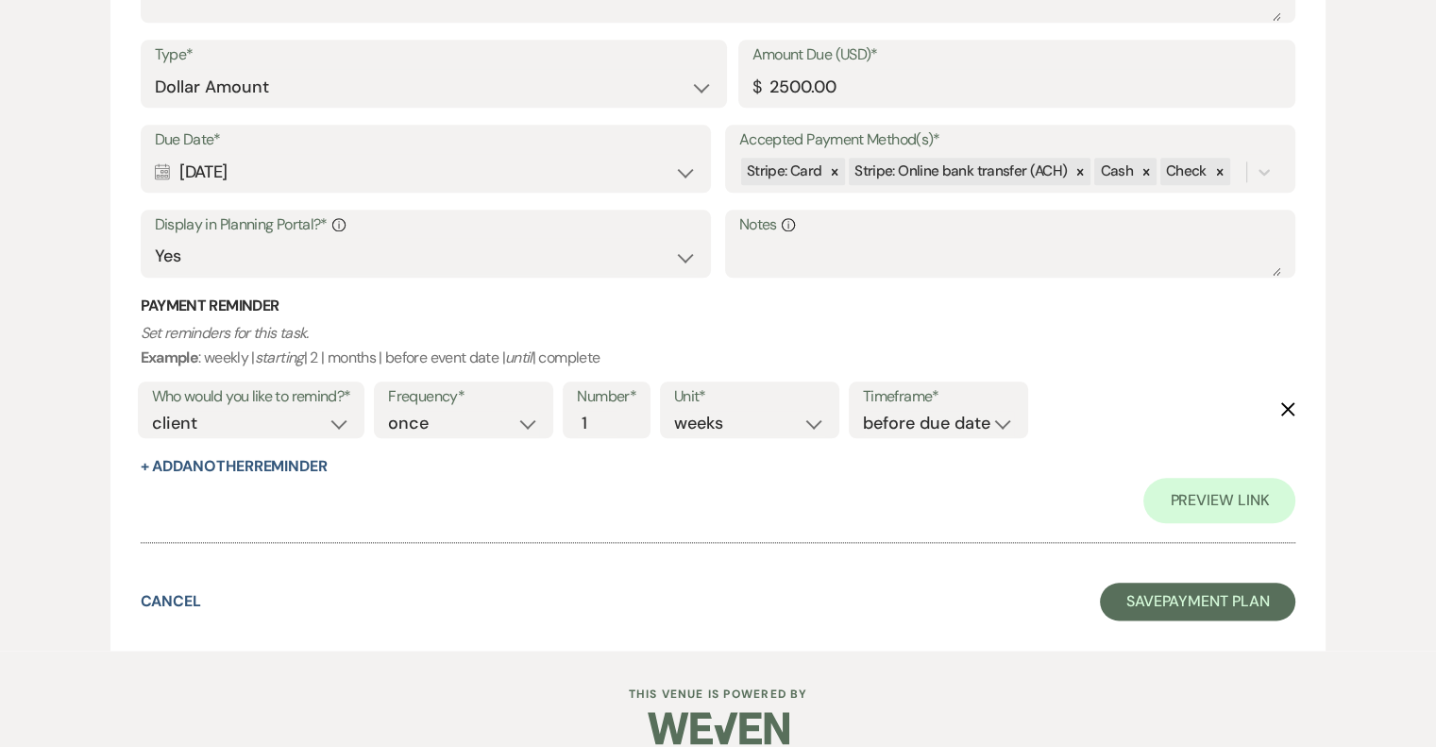
scroll to position [2102, 0]
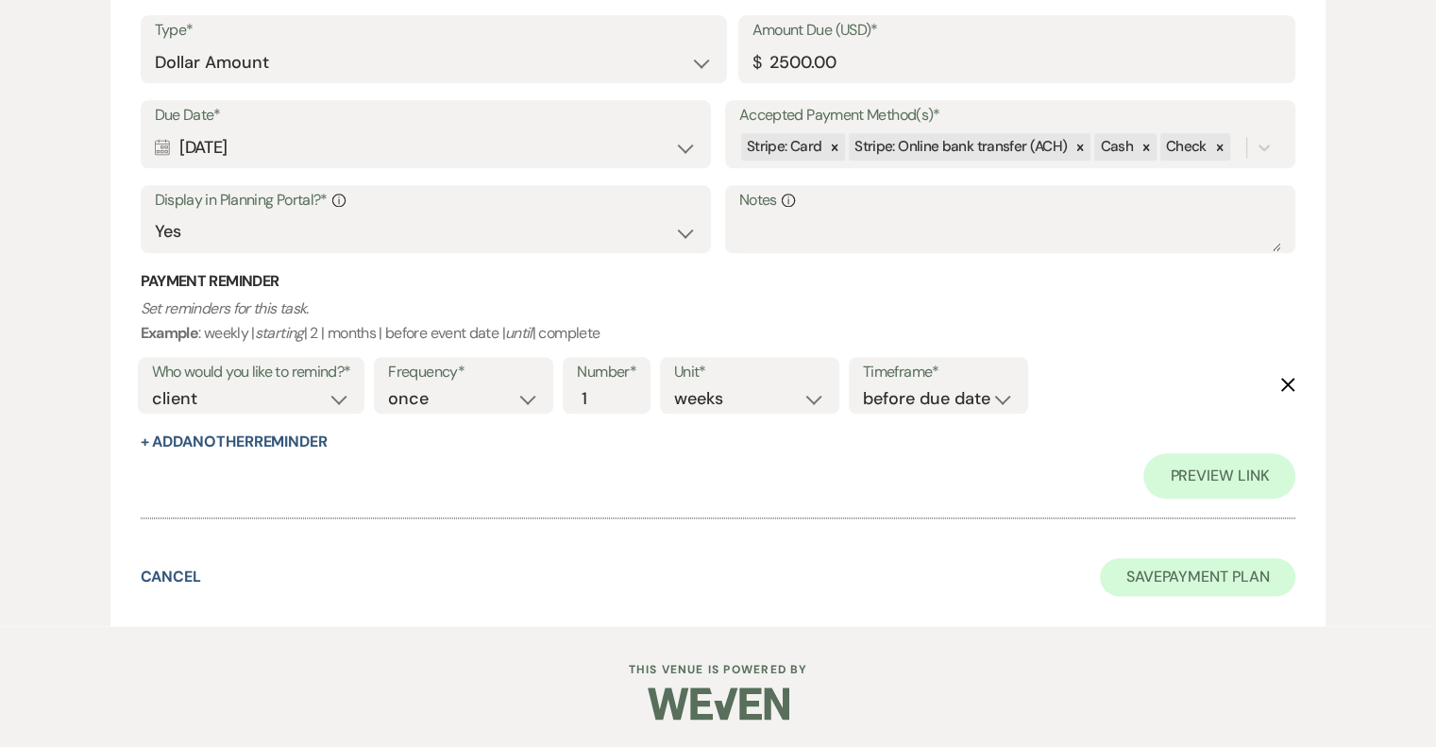
click at [1231, 582] on button "Save Payment Plan" at bounding box center [1198, 577] width 196 height 38
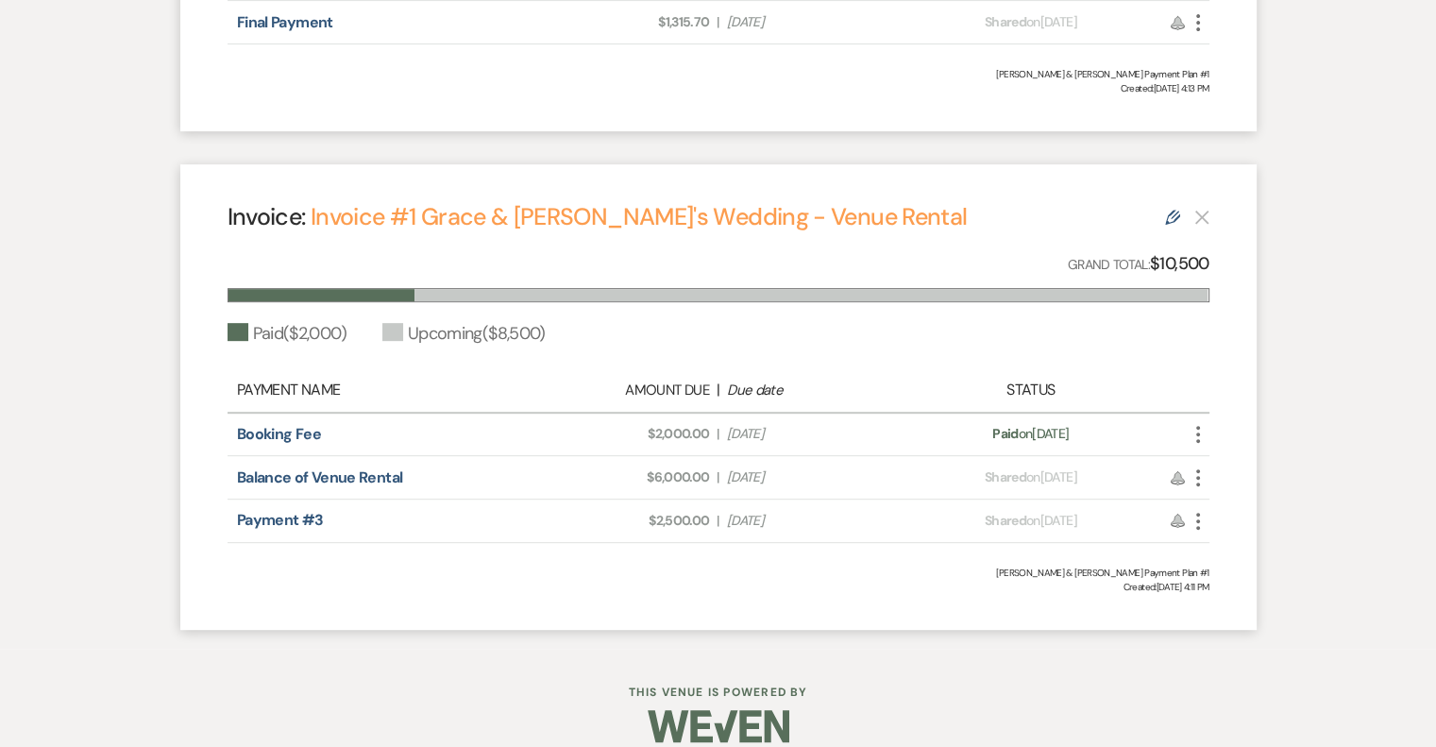
scroll to position [888, 0]
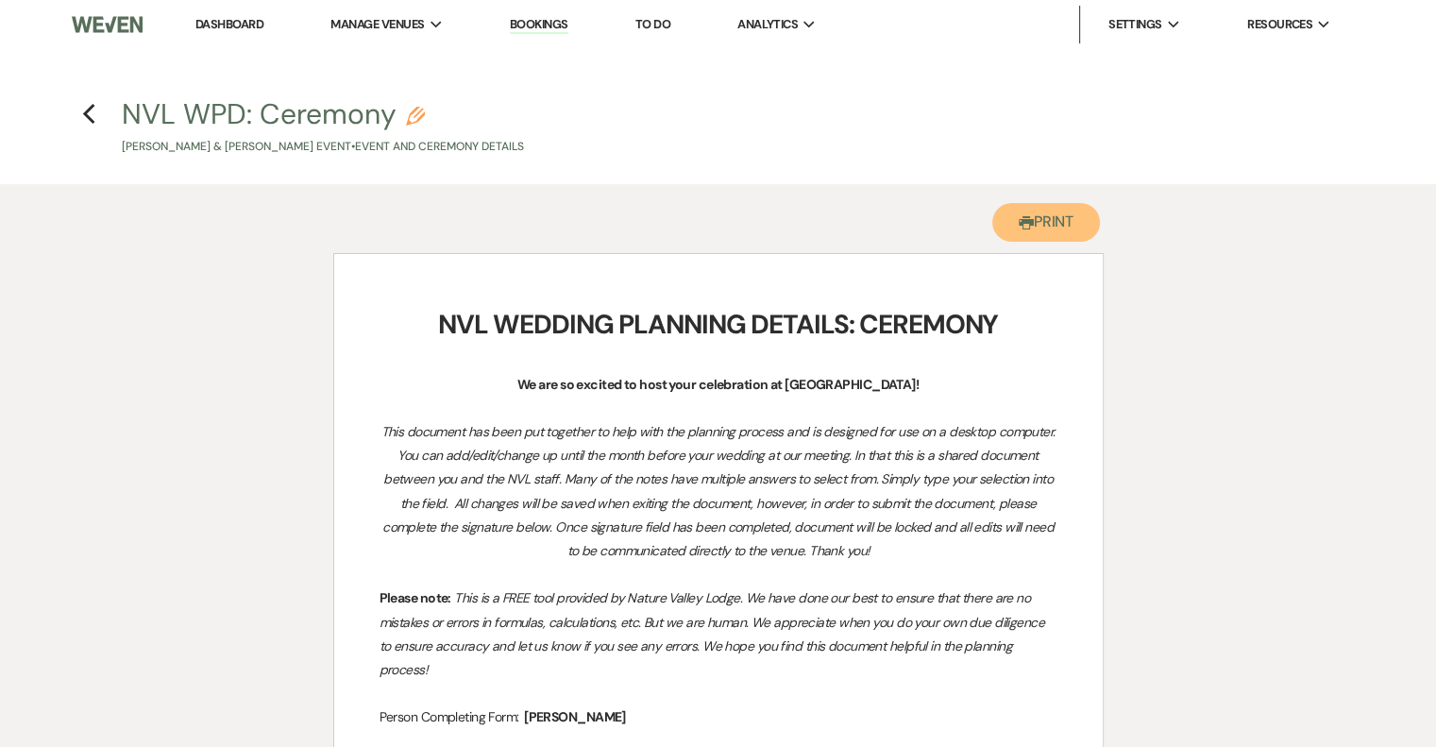
click at [1050, 211] on button "Printer Print" at bounding box center [1046, 222] width 109 height 39
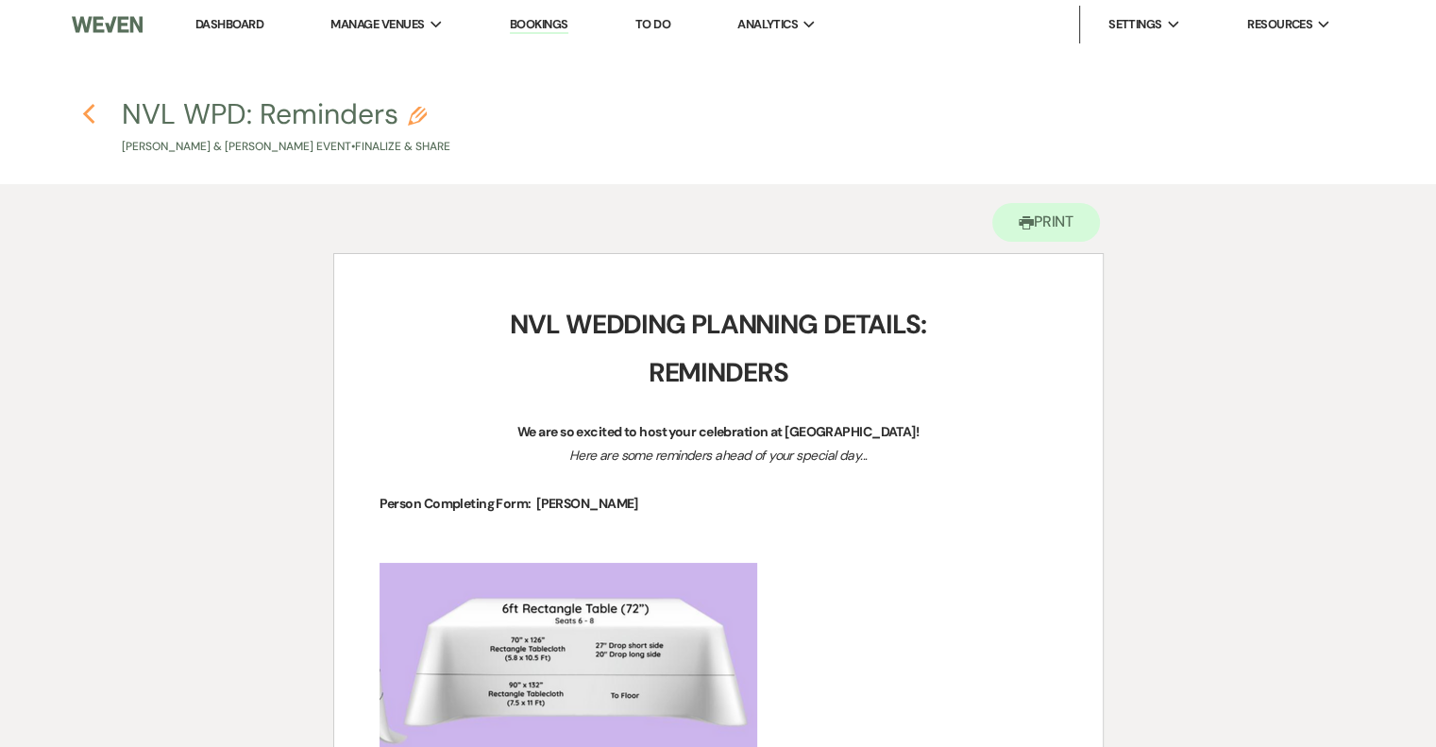
click at [88, 113] on icon "Previous" at bounding box center [89, 114] width 14 height 23
